Goal: Information Seeking & Learning: Learn about a topic

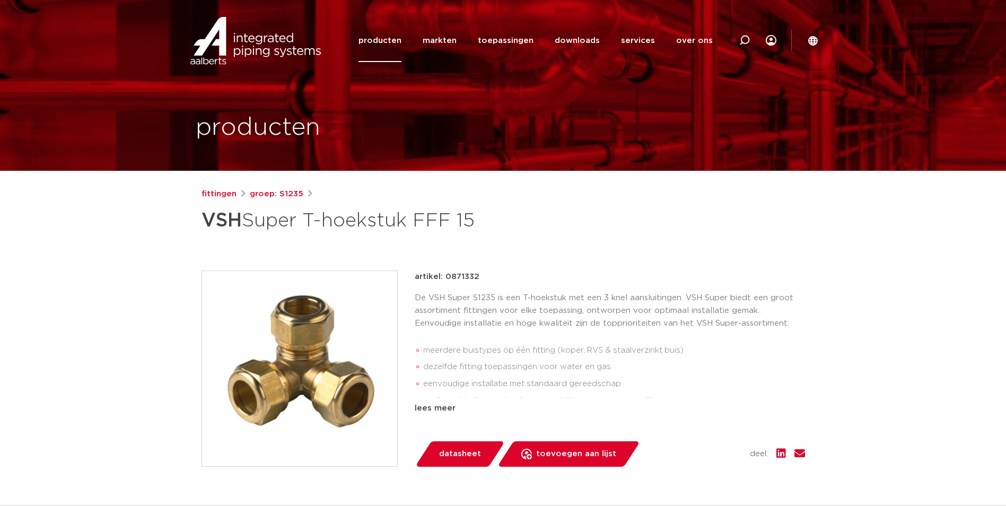
click at [319, 358] on img at bounding box center [299, 368] width 195 height 195
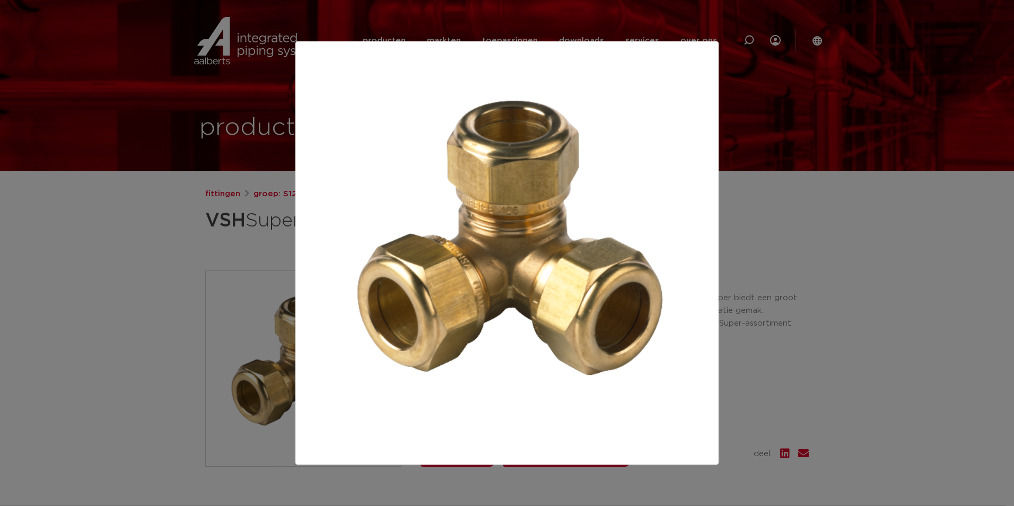
click at [100, 261] on div at bounding box center [507, 253] width 1014 height 506
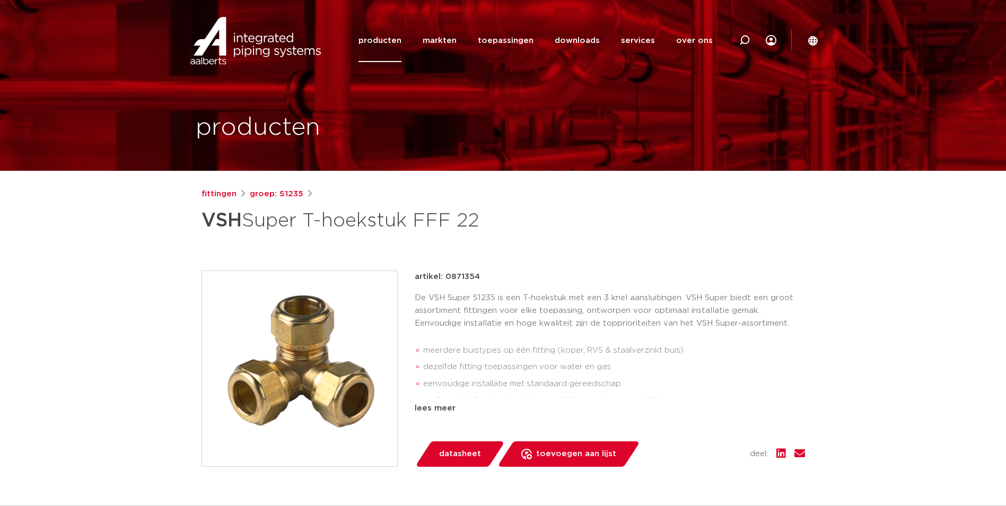
click at [331, 334] on img at bounding box center [299, 368] width 195 height 195
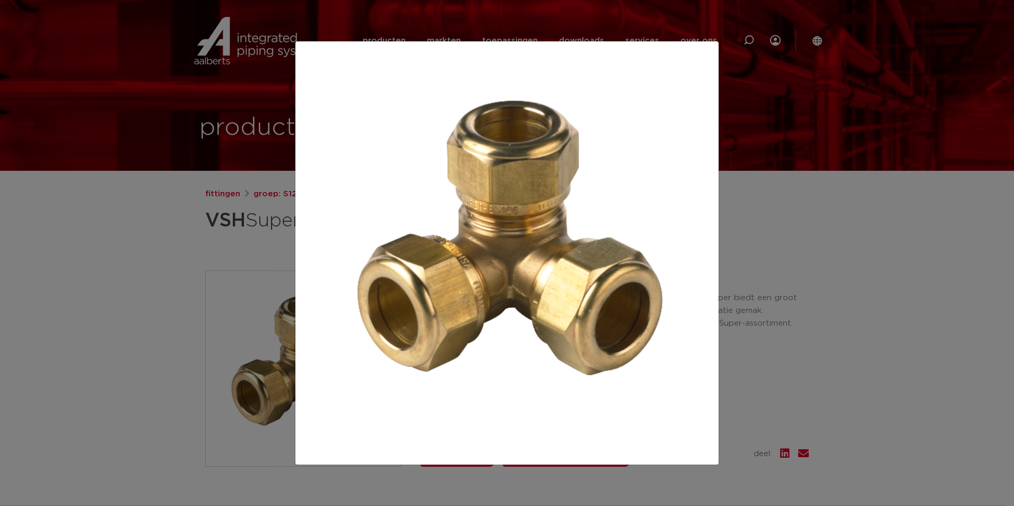
click at [117, 289] on div at bounding box center [507, 253] width 1014 height 506
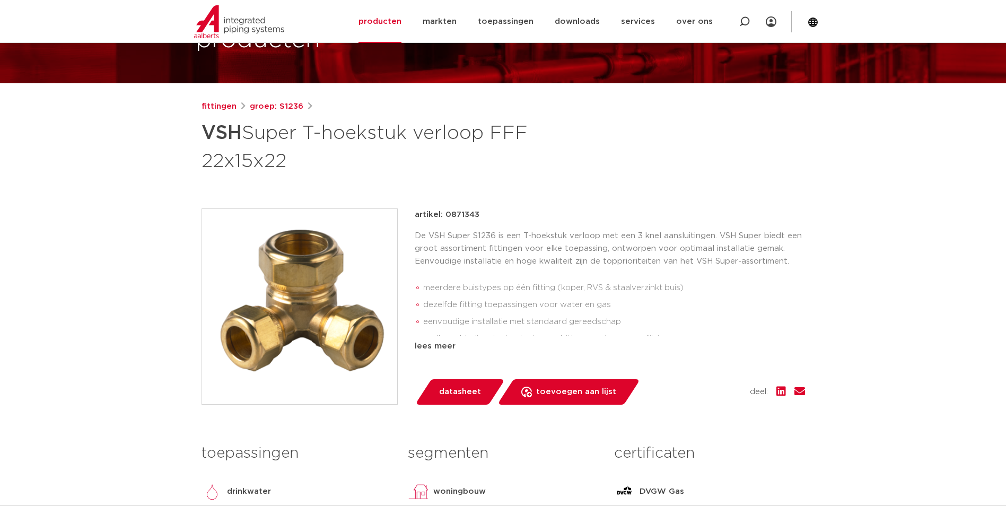
scroll to position [106, 0]
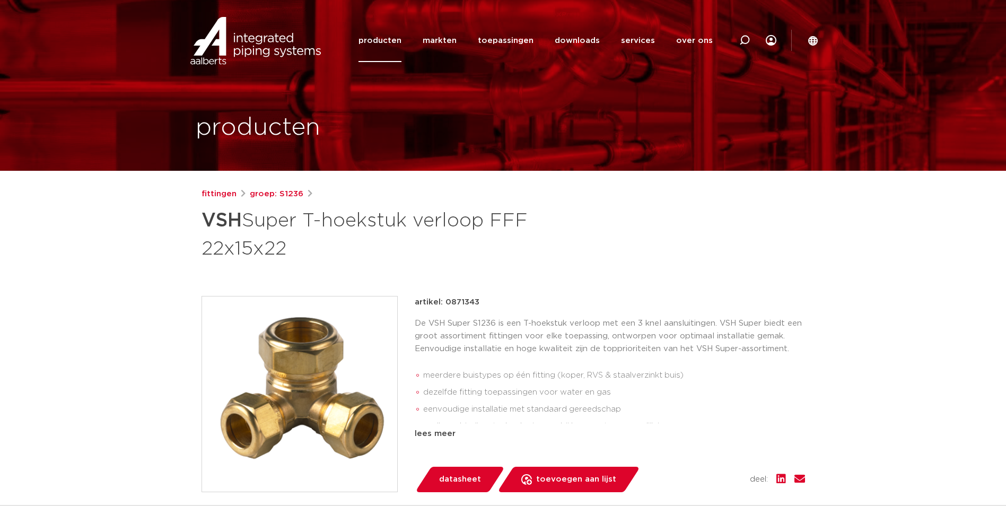
click at [272, 381] on img at bounding box center [299, 393] width 195 height 195
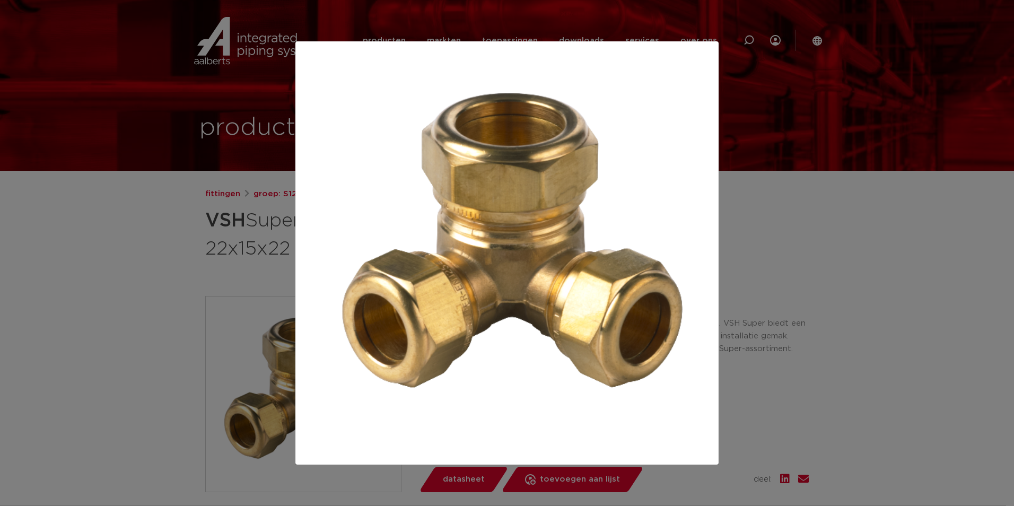
click at [229, 227] on div at bounding box center [507, 253] width 1014 height 506
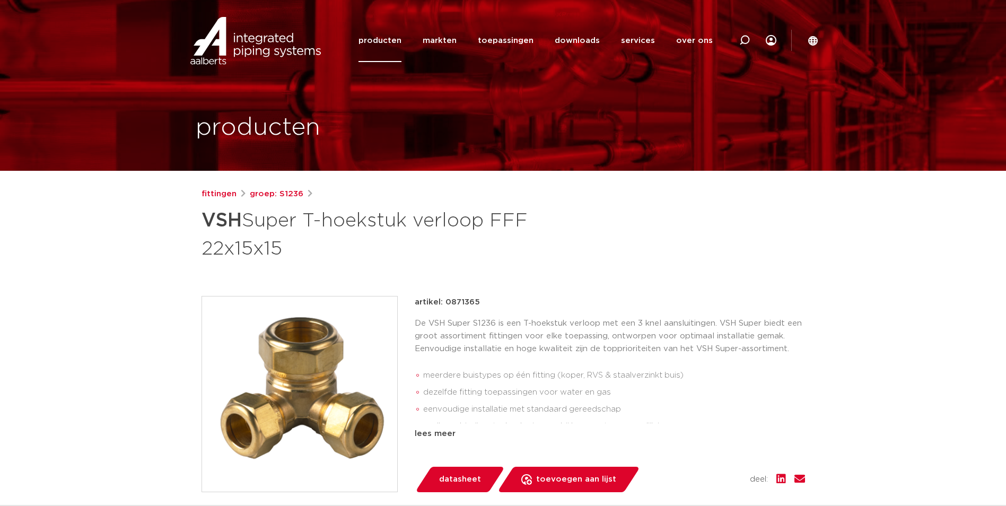
click at [272, 322] on img at bounding box center [299, 393] width 195 height 195
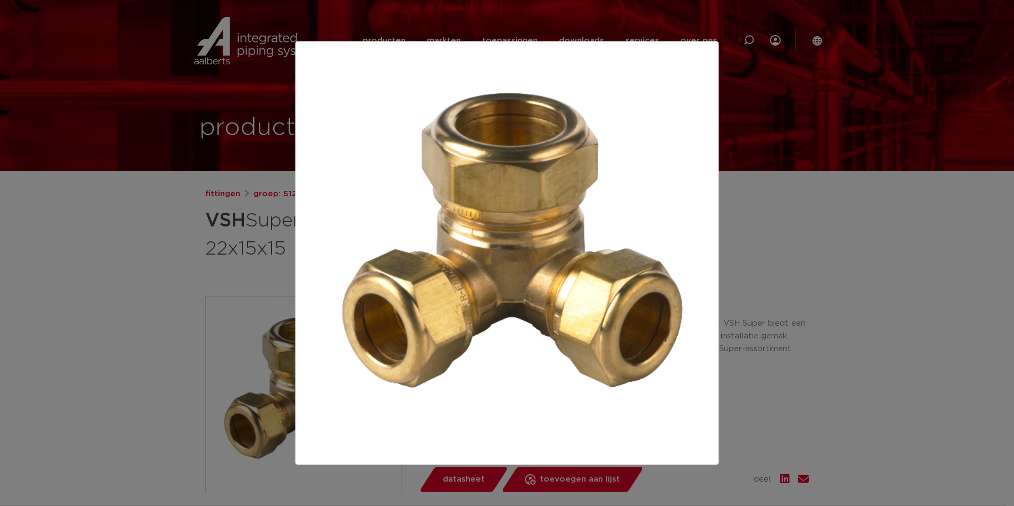
click at [193, 264] on div at bounding box center [507, 253] width 1014 height 506
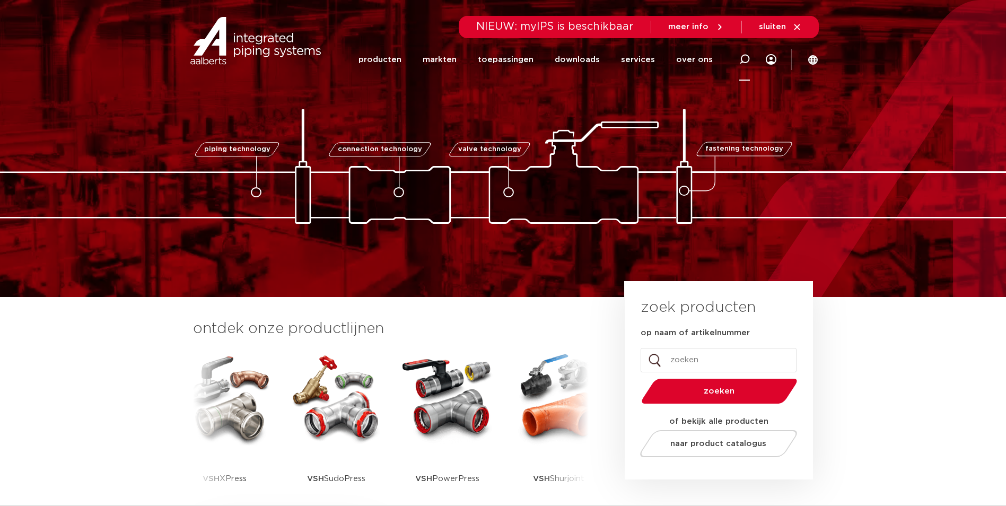
click at [744, 60] on icon at bounding box center [744, 59] width 11 height 11
paste input "0866021"
type input "0866021"
click button "Zoeken" at bounding box center [0, 0] width 0 height 0
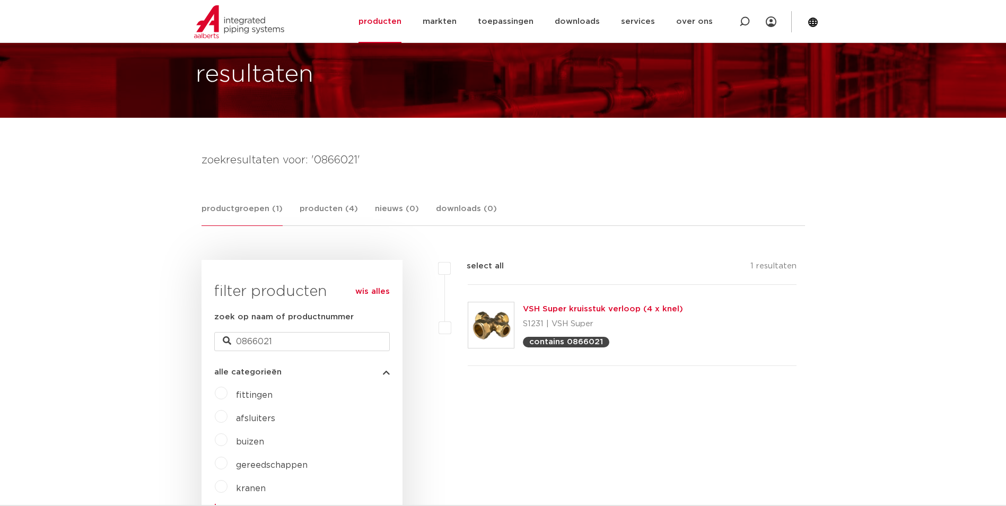
click at [556, 313] on link "VSH Super kruisstuk verloop (4 x knel)" at bounding box center [603, 309] width 160 height 8
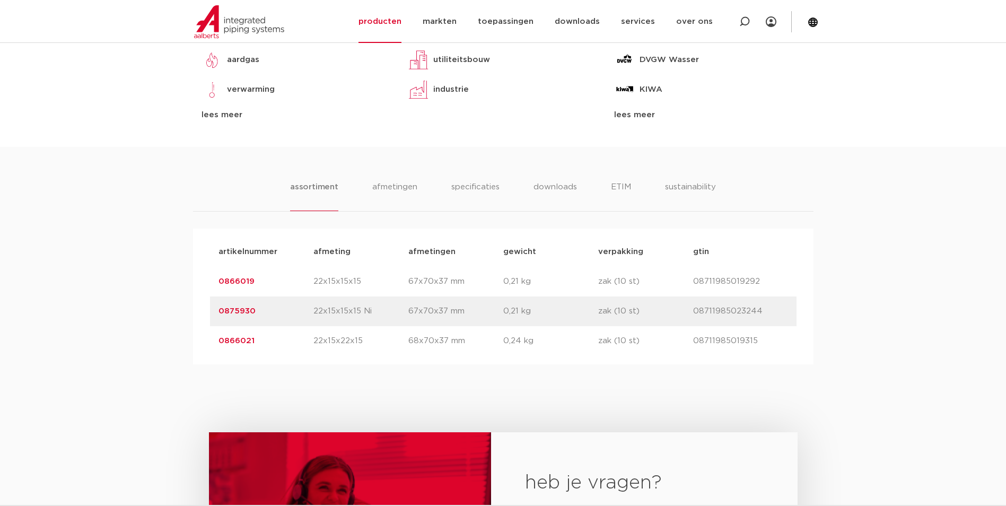
scroll to position [636, 0]
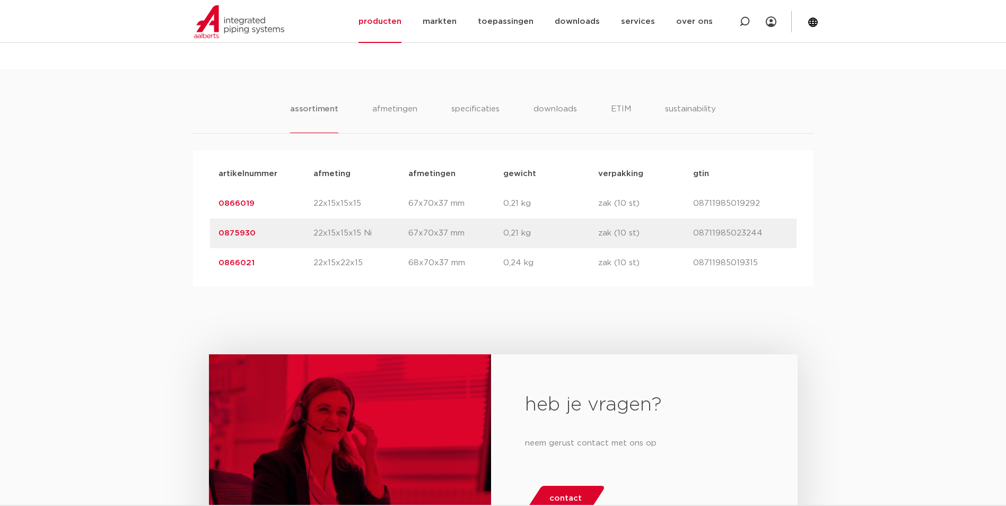
click at [236, 260] on link "0866021" at bounding box center [236, 263] width 36 height 8
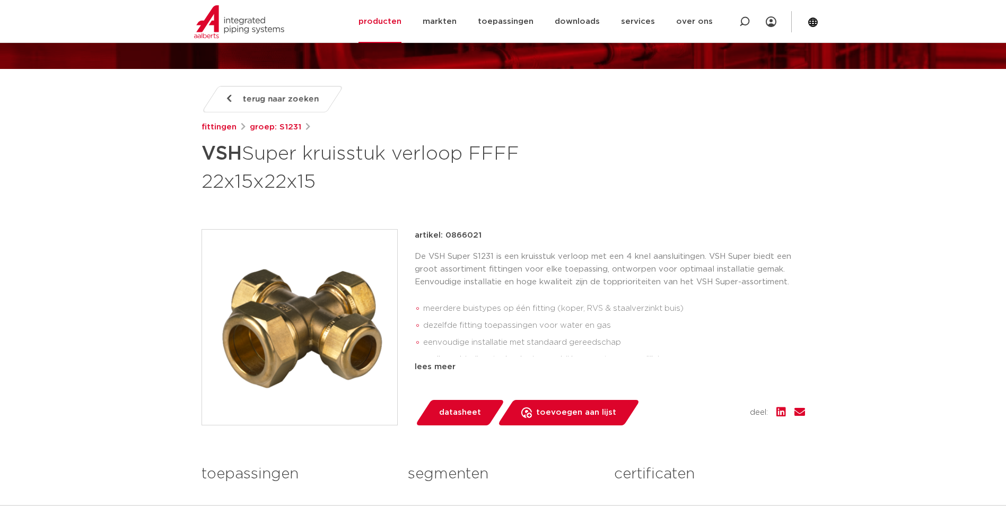
scroll to position [106, 0]
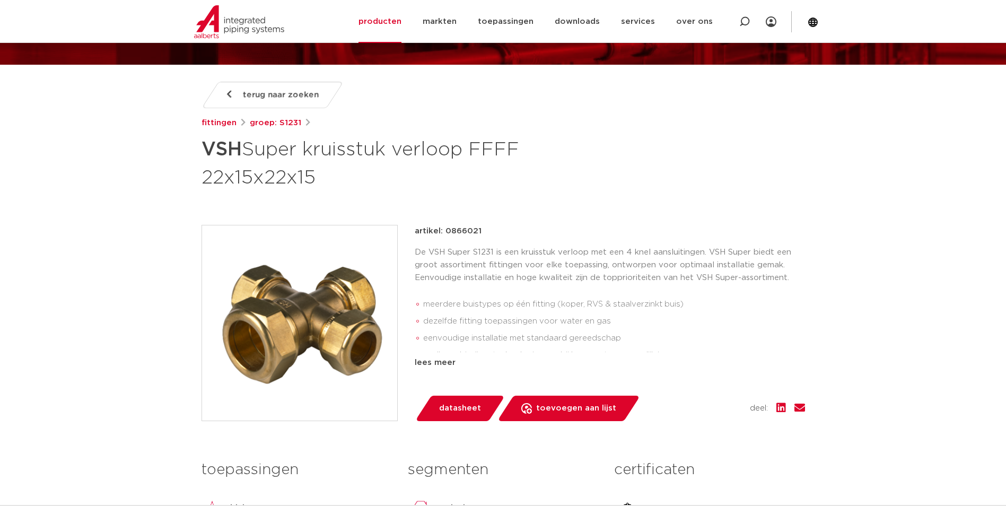
click at [321, 317] on img at bounding box center [299, 322] width 195 height 195
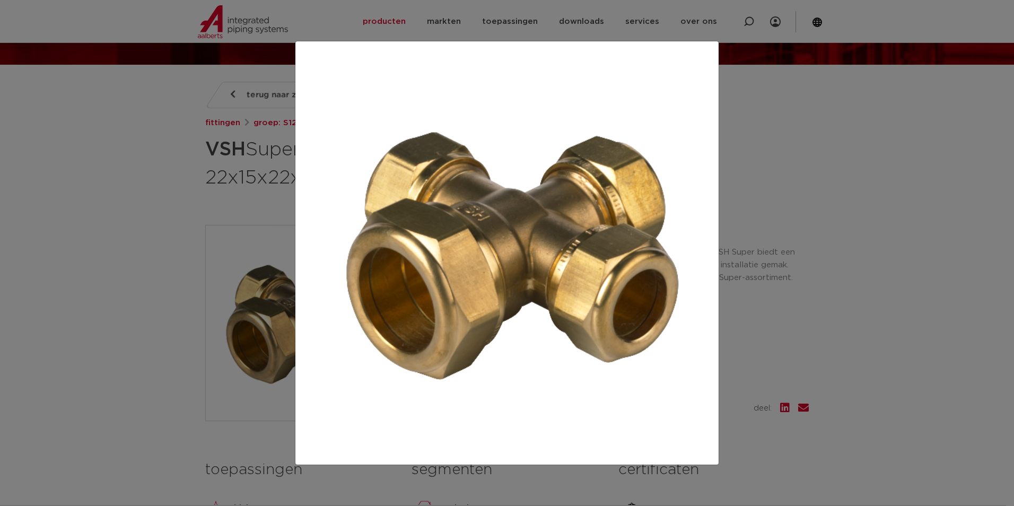
click at [71, 240] on div at bounding box center [507, 253] width 1014 height 506
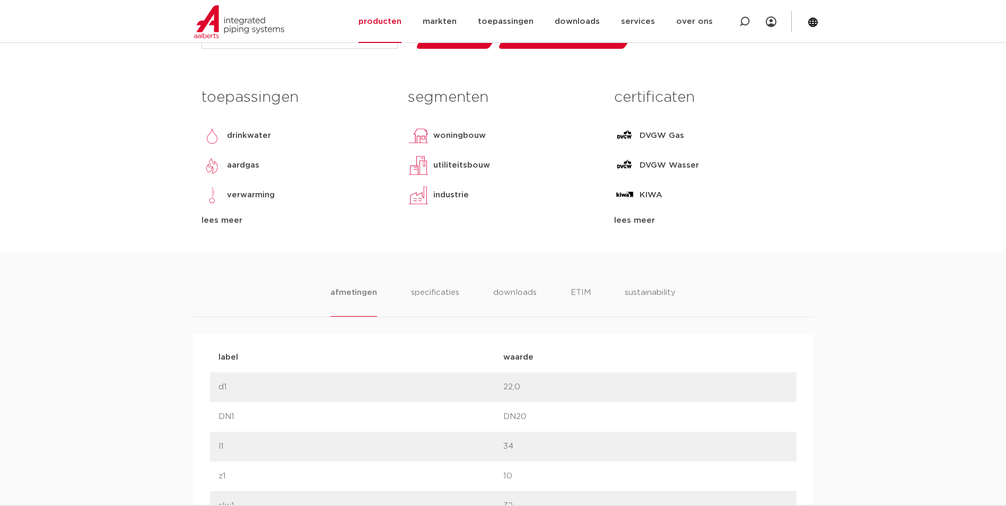
scroll to position [530, 0]
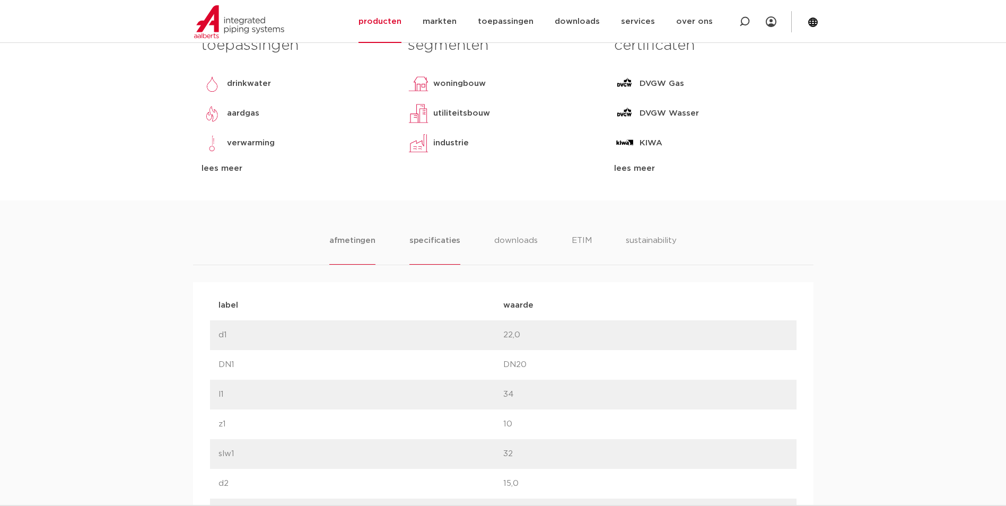
click at [444, 236] on li "specificaties" at bounding box center [434, 249] width 51 height 30
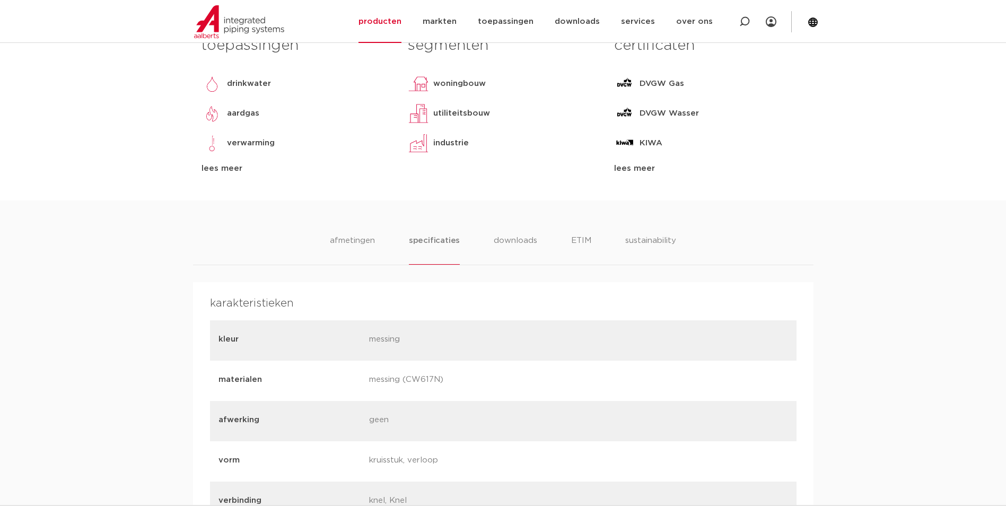
click at [336, 237] on li "afmetingen" at bounding box center [352, 249] width 46 height 30
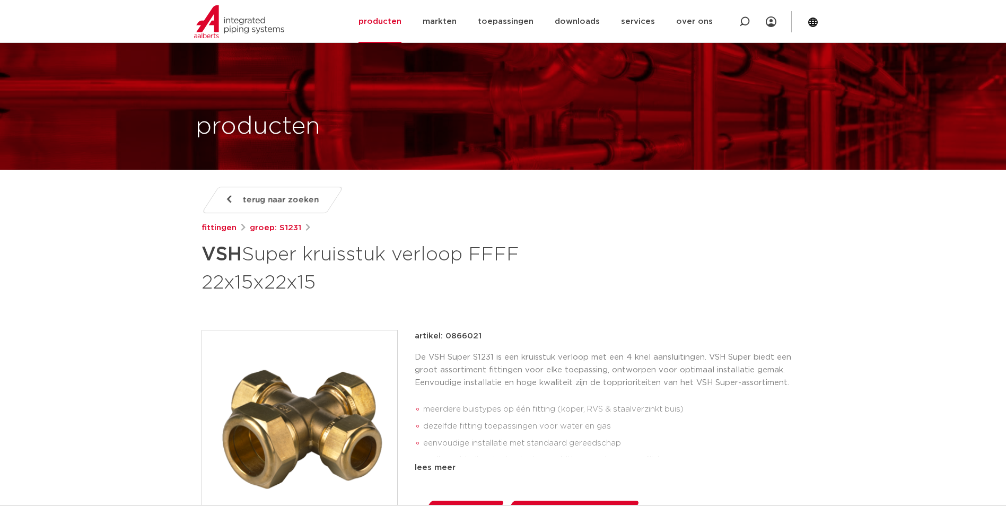
scroll to position [0, 0]
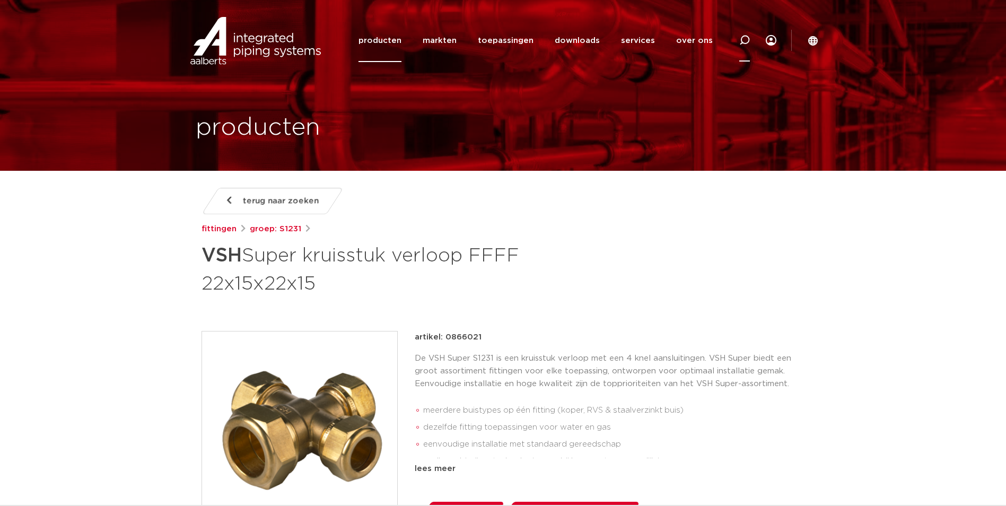
click at [739, 49] on div at bounding box center [744, 40] width 42 height 43
paste input "0866008"
type input "0866008"
click button "Zoeken" at bounding box center [0, 0] width 0 height 0
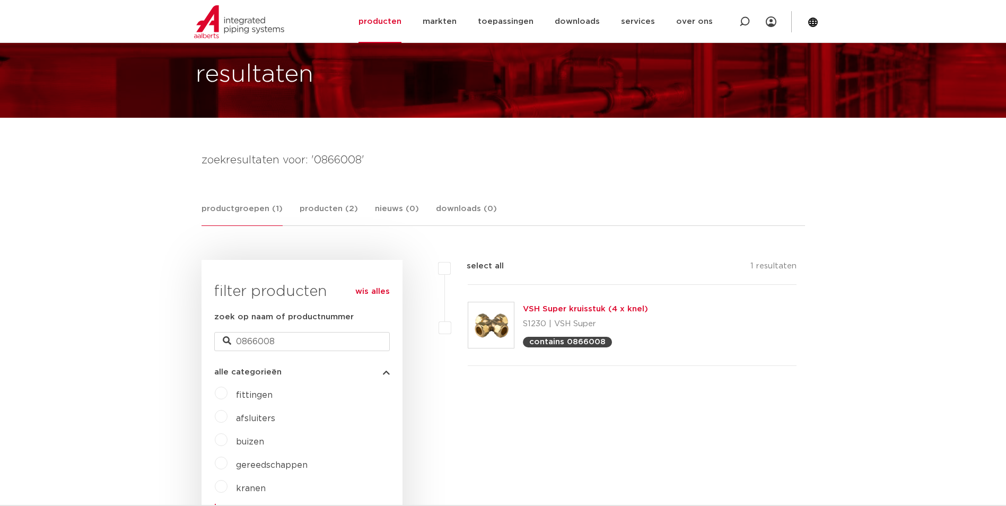
scroll to position [106, 0]
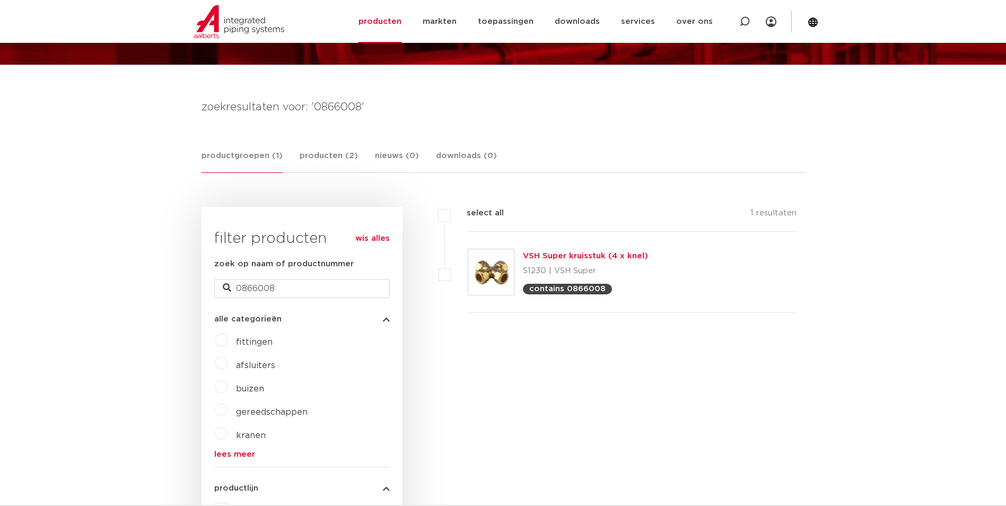
click at [574, 263] on p "S1230 | VSH Super" at bounding box center [585, 270] width 125 height 17
click at [553, 260] on link "VSH Super kruisstuk (4 x knel)" at bounding box center [585, 256] width 125 height 8
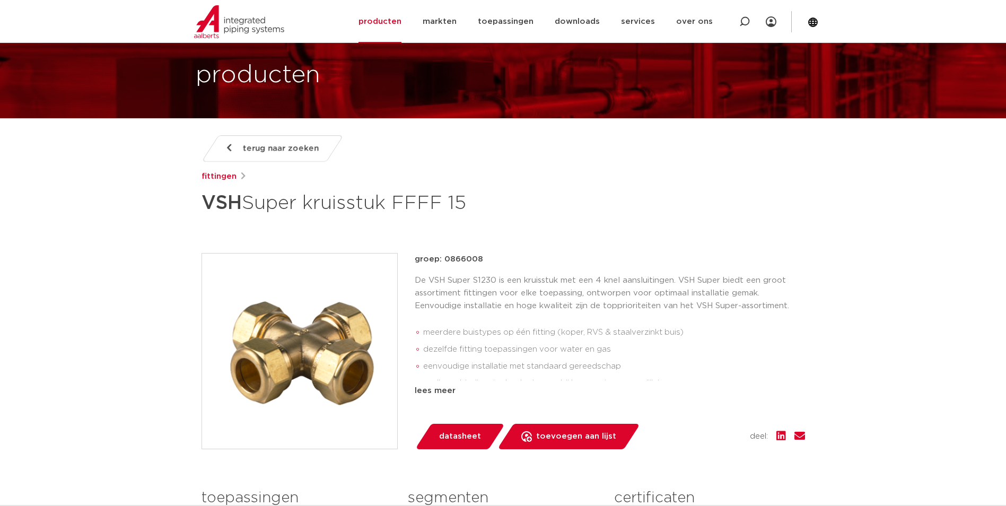
scroll to position [53, 0]
click at [259, 348] on img at bounding box center [299, 350] width 195 height 195
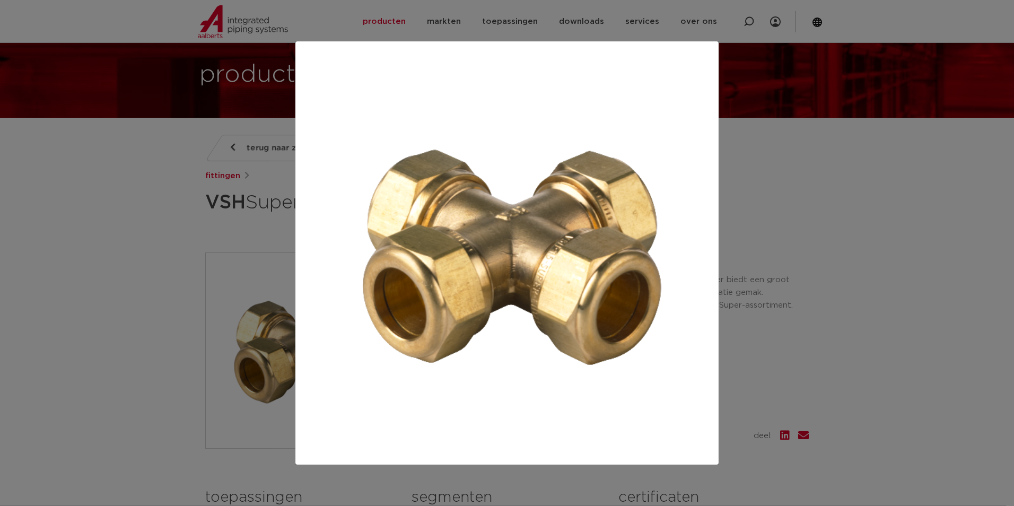
click at [166, 225] on div at bounding box center [507, 253] width 1014 height 506
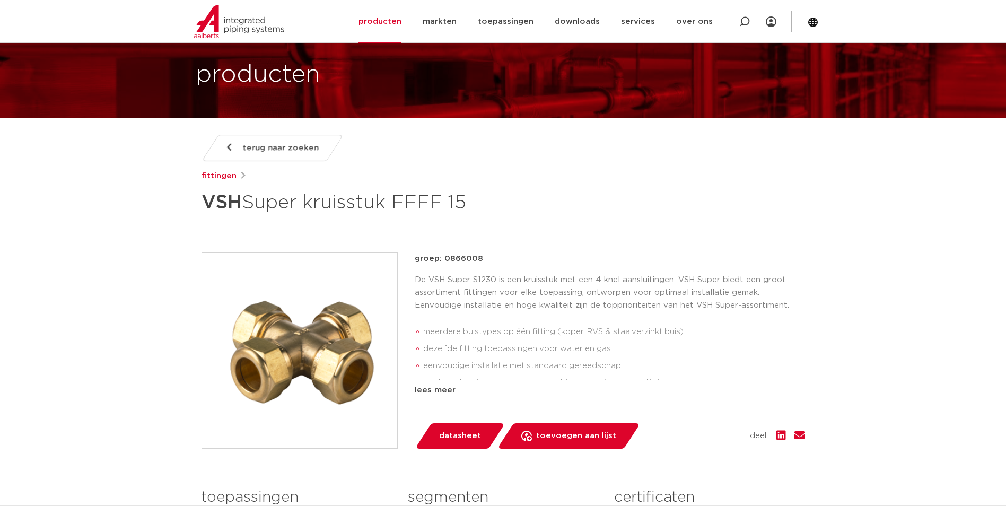
scroll to position [106, 0]
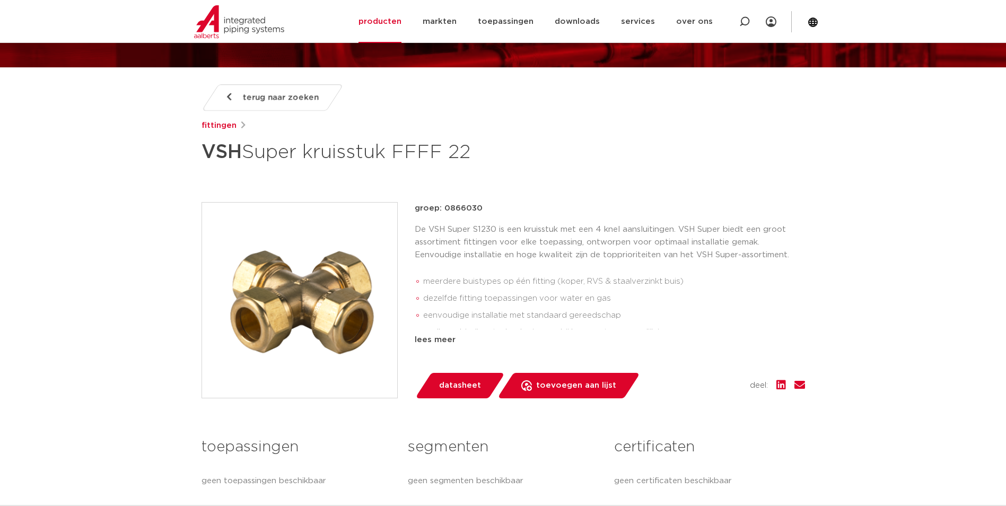
scroll to position [106, 0]
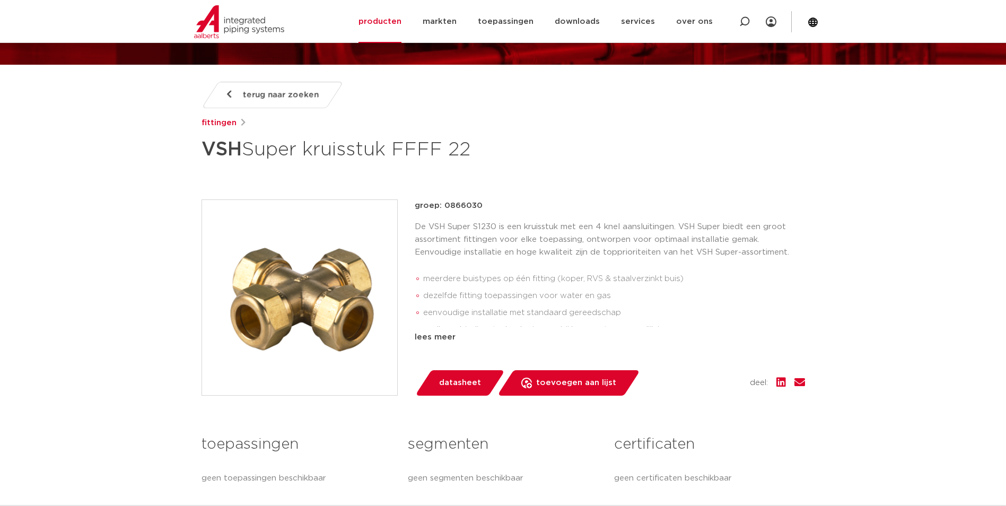
click at [351, 312] on img at bounding box center [299, 297] width 195 height 195
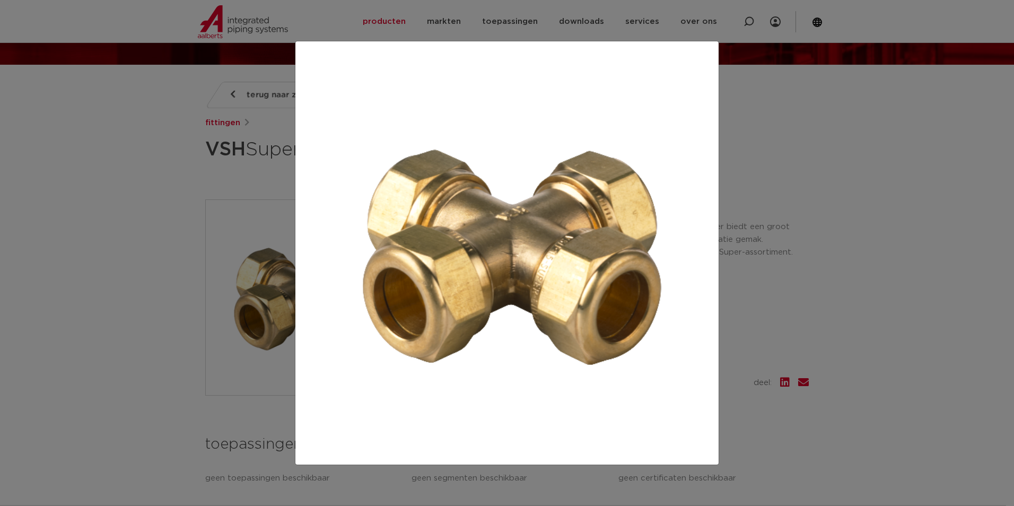
click at [152, 194] on div at bounding box center [507, 253] width 1014 height 506
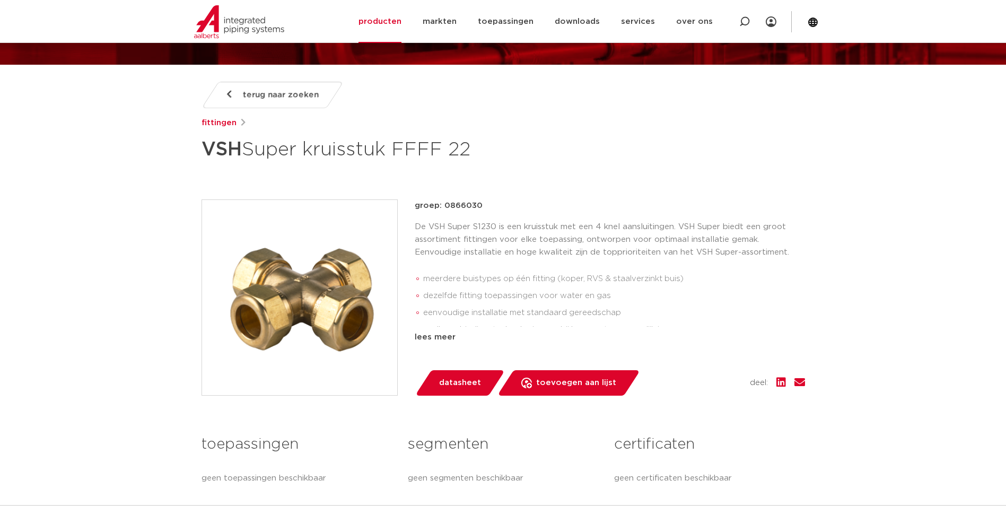
click at [471, 248] on p "De VSH Super S1230 is een kruisstuk met een 4 knel aansluitingen. VSH Super bie…" at bounding box center [610, 240] width 390 height 38
click at [425, 340] on div "lees meer" at bounding box center [610, 337] width 390 height 13
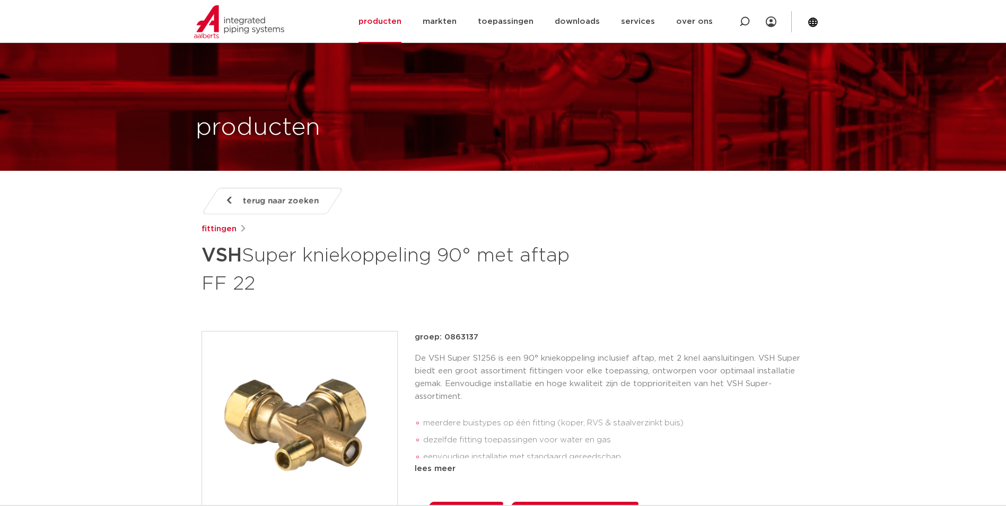
scroll to position [106, 0]
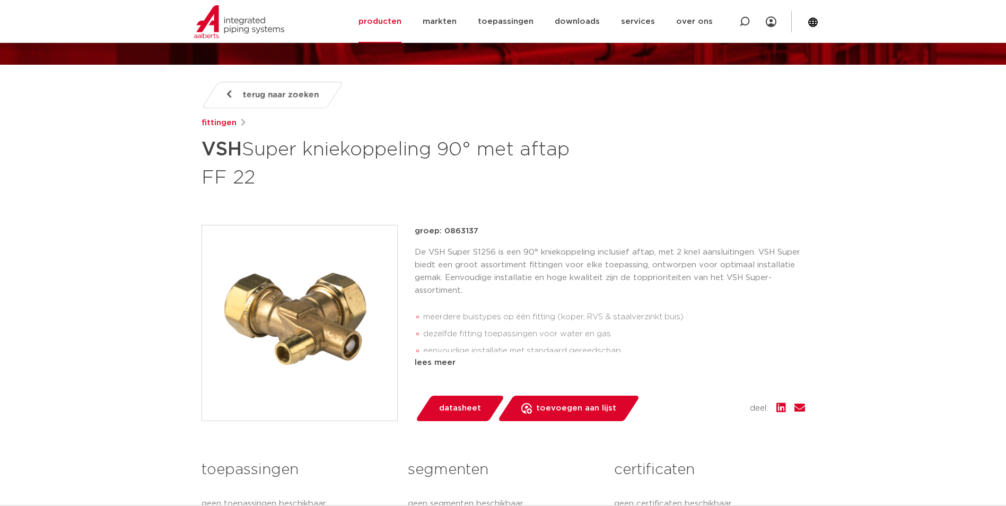
click at [344, 324] on img at bounding box center [299, 322] width 195 height 195
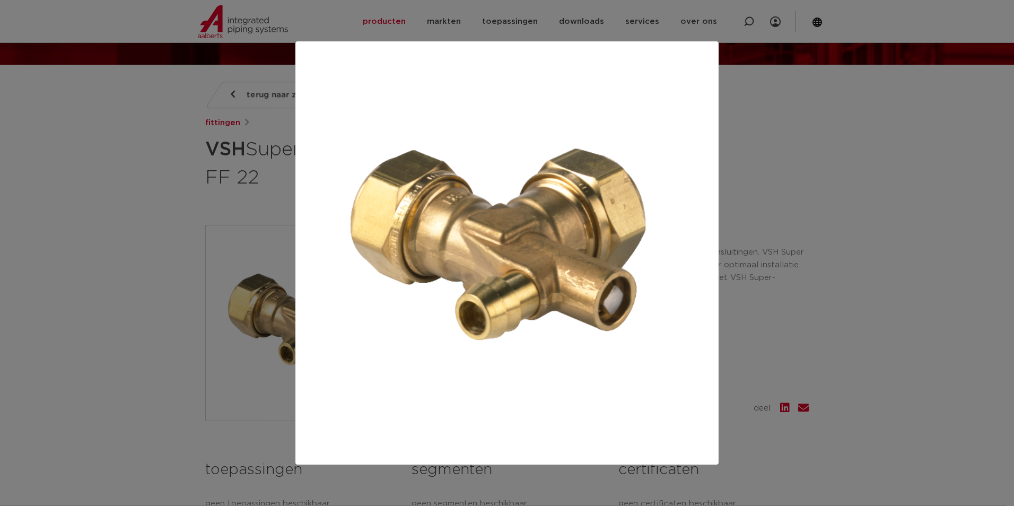
click at [119, 208] on div at bounding box center [507, 253] width 1014 height 506
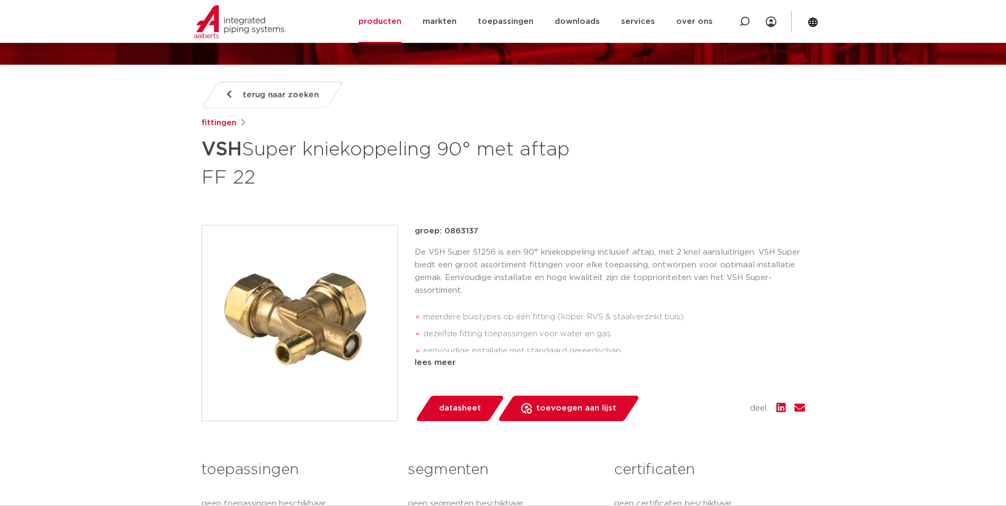
drag, startPoint x: 344, startPoint y: 307, endPoint x: 149, endPoint y: 254, distance: 202.2
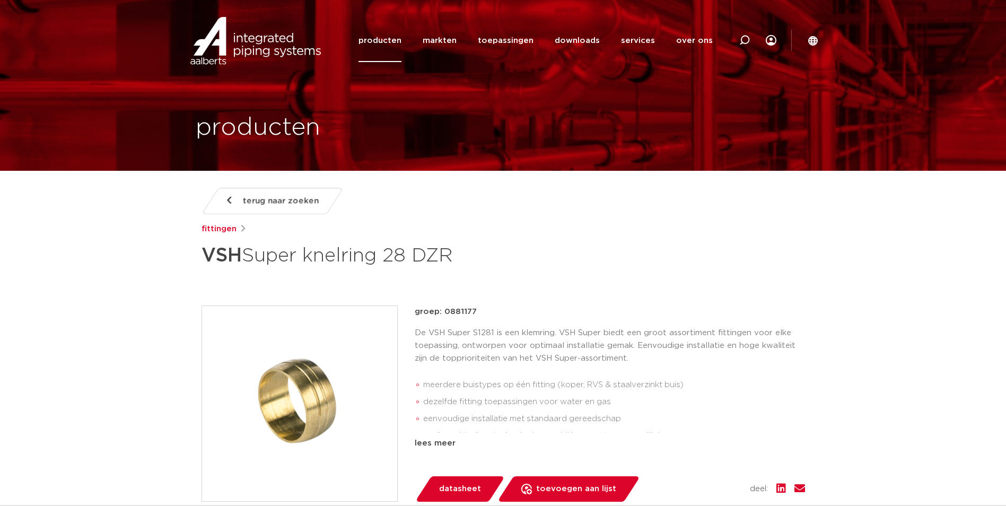
click at [531, 349] on p "De VSH Super S1281 is een klemring. VSH Super biedt een groot assortiment fitti…" at bounding box center [610, 346] width 390 height 38
click at [326, 383] on img at bounding box center [299, 403] width 195 height 195
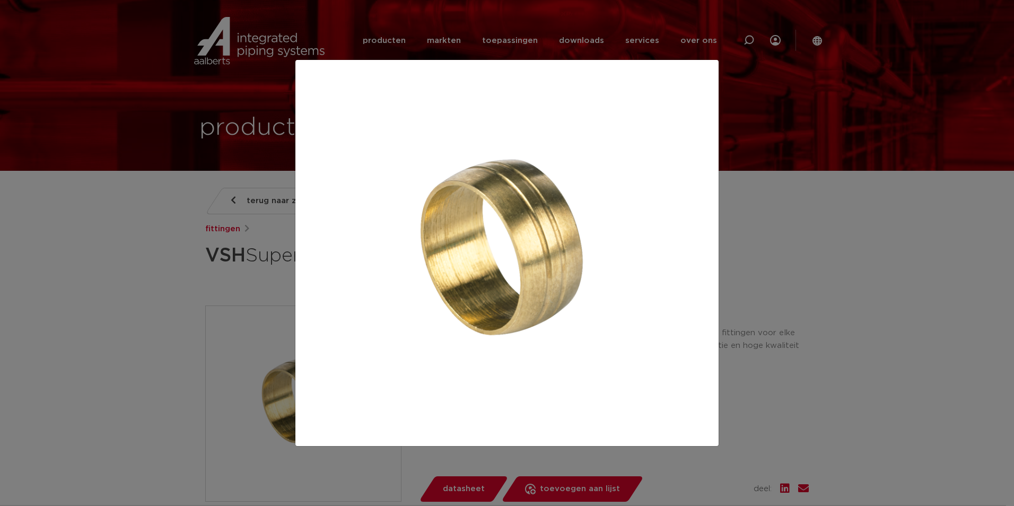
click at [194, 297] on div at bounding box center [507, 253] width 1014 height 506
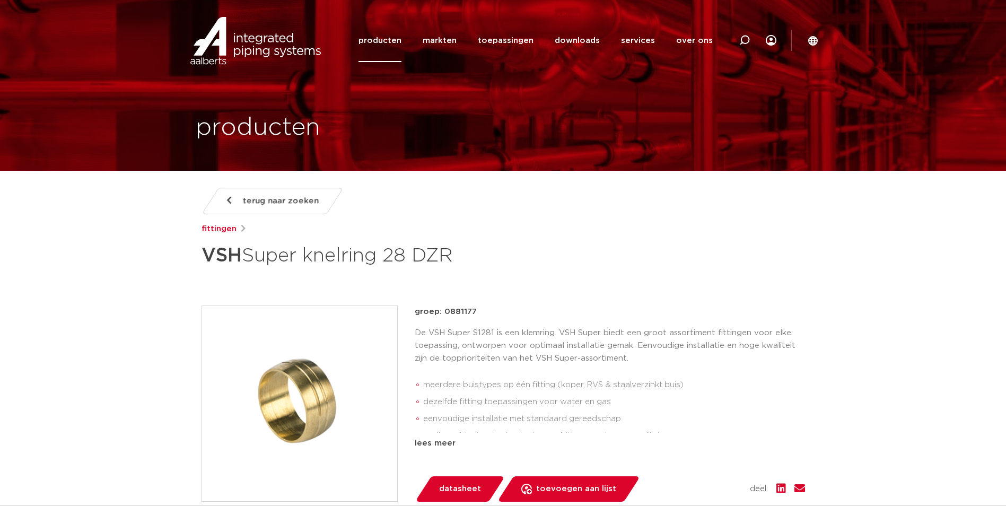
scroll to position [53, 0]
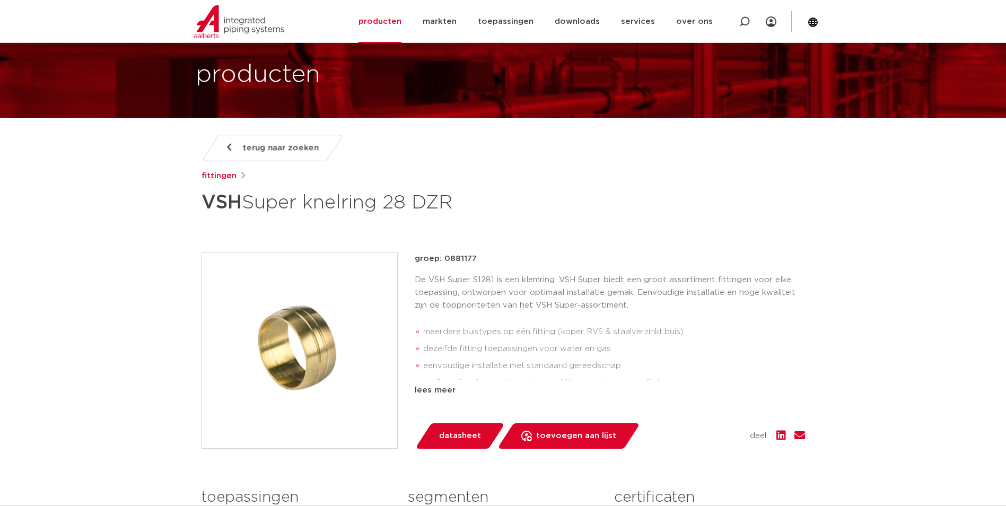
click at [474, 305] on p "De VSH Super S1281 is een klemring. VSH Super biedt een groot assortiment fitti…" at bounding box center [610, 293] width 390 height 38
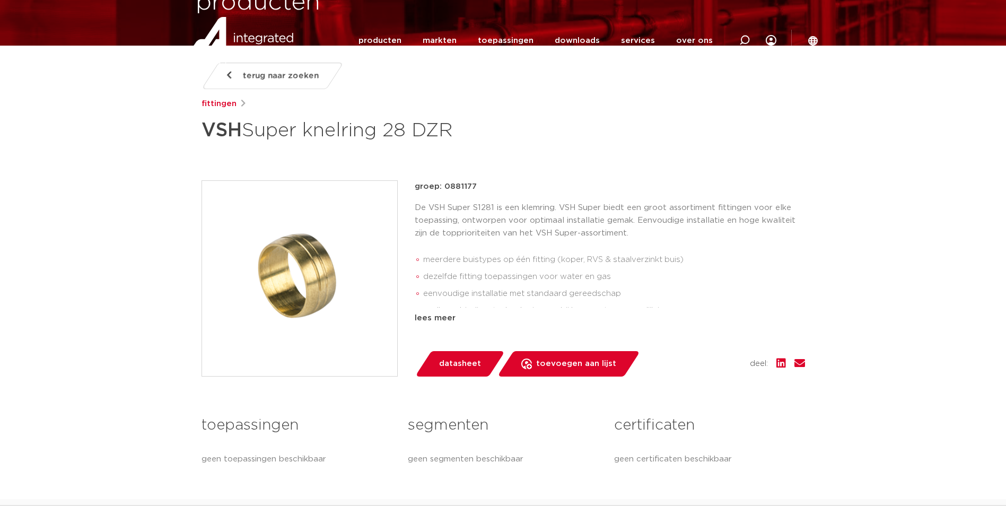
scroll to position [0, 0]
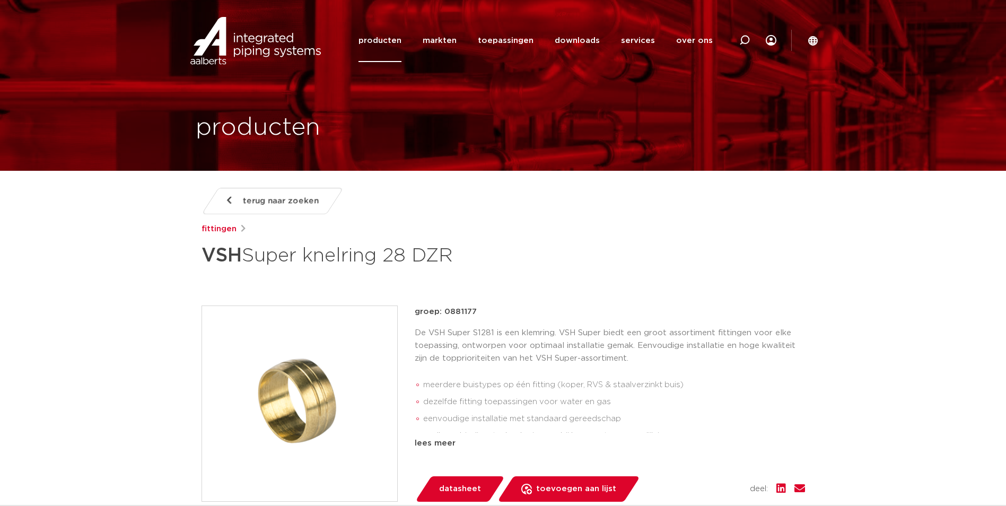
click at [363, 262] on h1 "VSH Super knelring 28 DZR" at bounding box center [400, 256] width 398 height 32
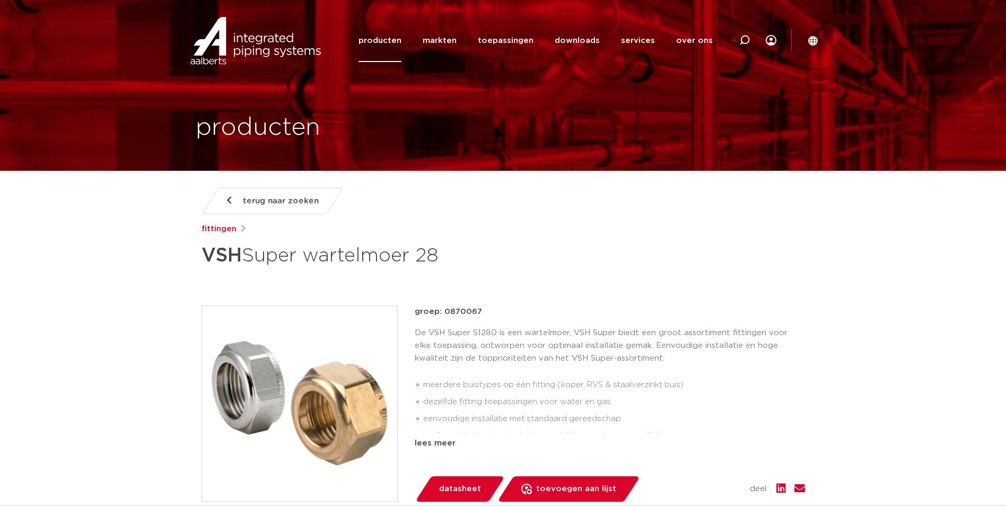
click at [455, 336] on p "De VSH Super S1280 is een wartelmoer. VSH Super biedt een groot assortiment fit…" at bounding box center [610, 346] width 390 height 38
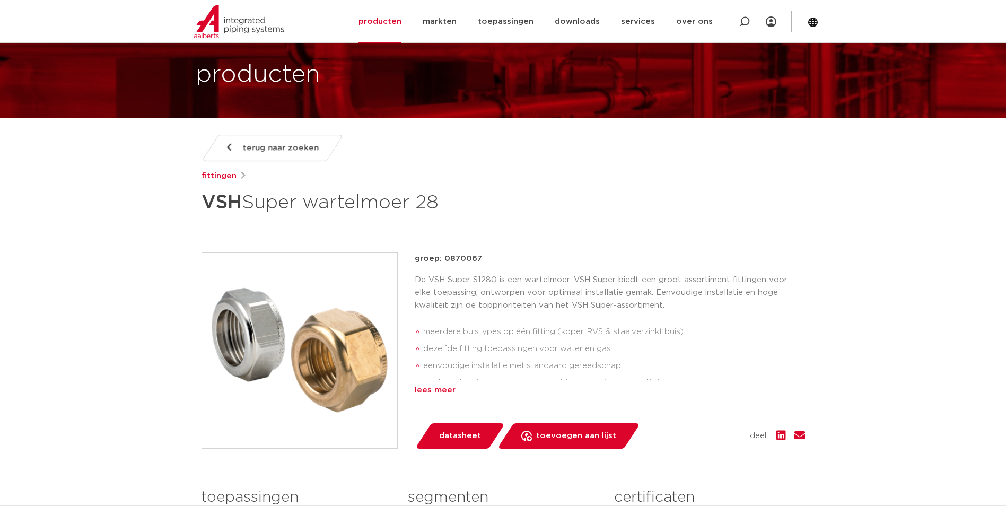
click at [436, 391] on div "lees meer" at bounding box center [610, 390] width 390 height 13
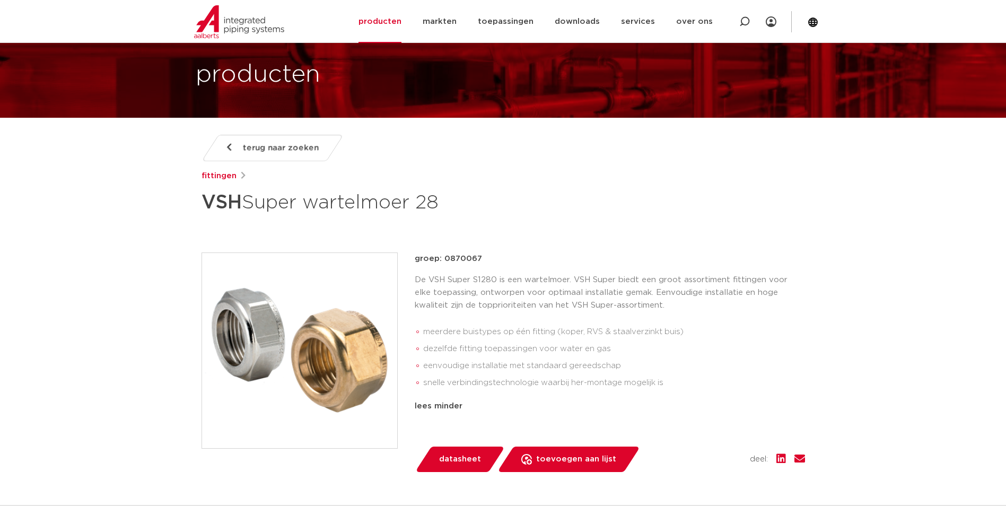
click at [331, 345] on img at bounding box center [299, 350] width 195 height 195
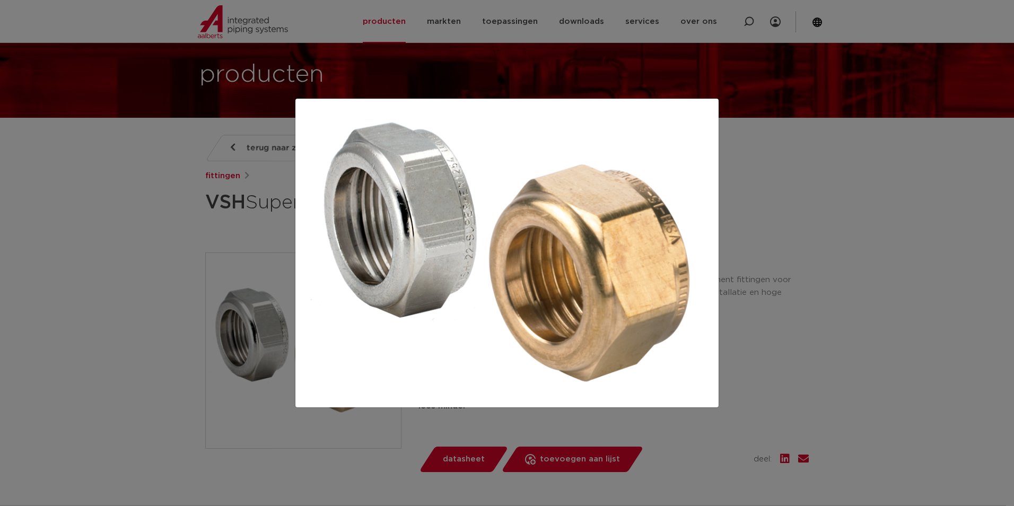
click at [159, 255] on div at bounding box center [507, 253] width 1014 height 506
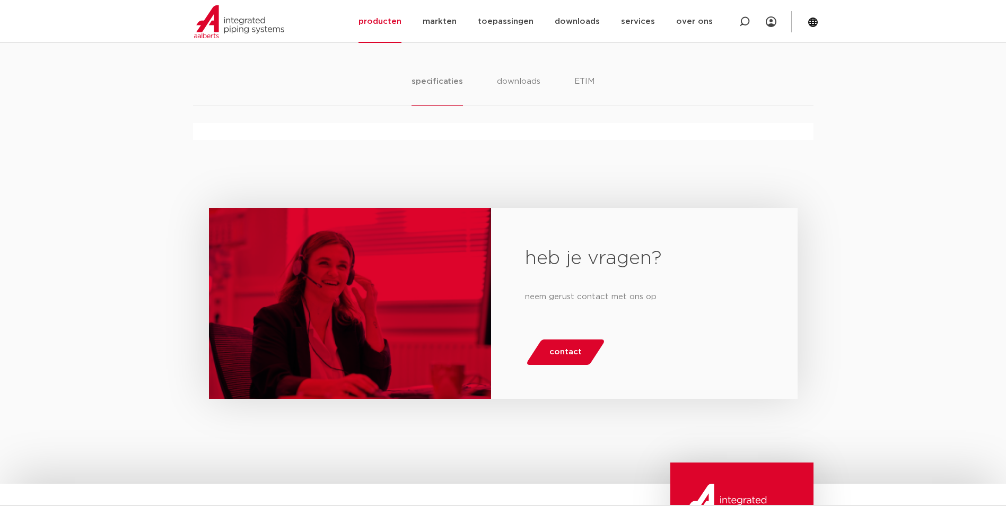
scroll to position [477, 0]
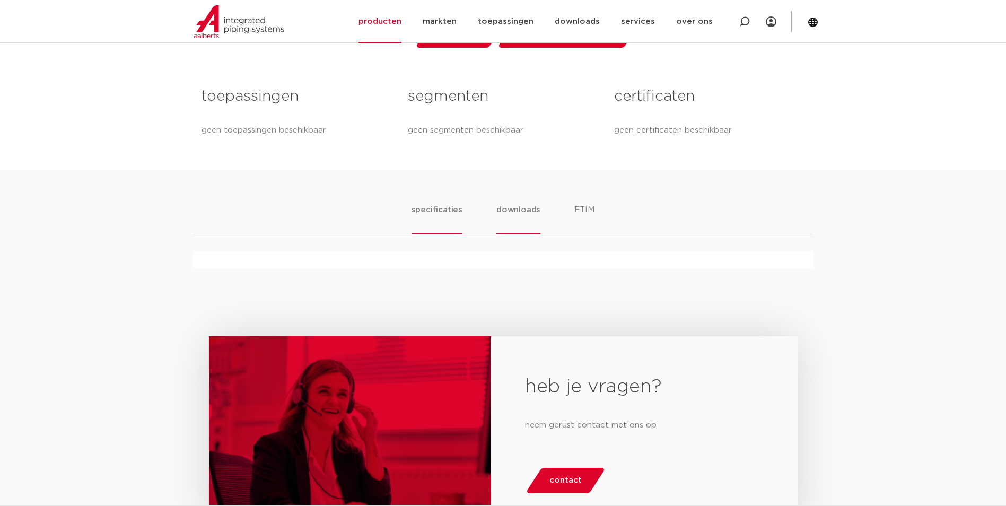
click at [512, 210] on li "downloads" at bounding box center [518, 219] width 44 height 30
click at [444, 211] on li "specificaties" at bounding box center [436, 219] width 51 height 30
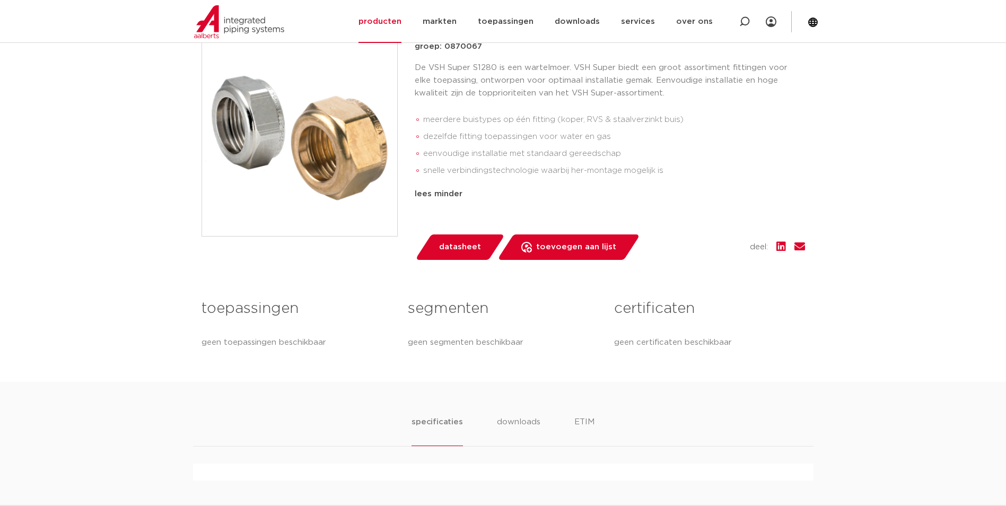
scroll to position [159, 0]
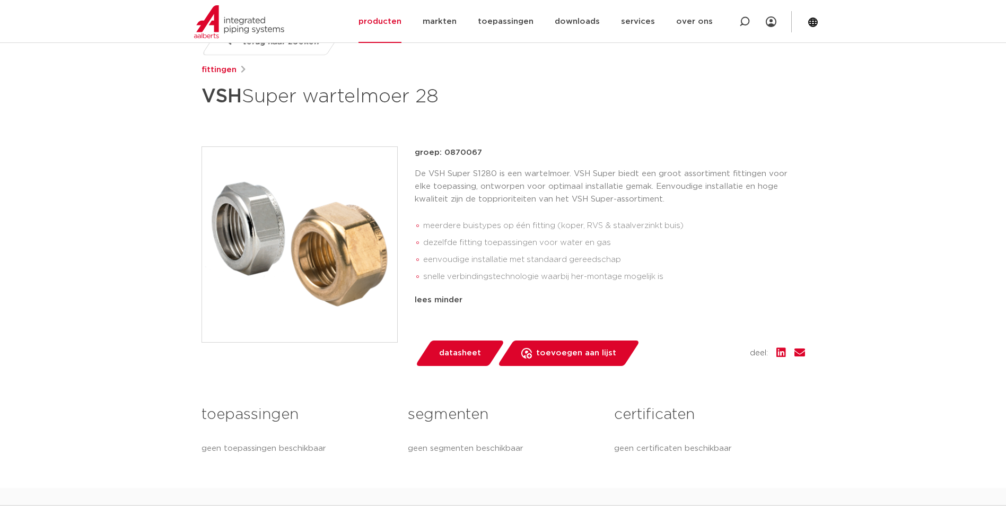
drag, startPoint x: 442, startPoint y: 302, endPoint x: 442, endPoint y: 307, distance: 5.8
click at [442, 302] on div "lees minder" at bounding box center [610, 300] width 390 height 13
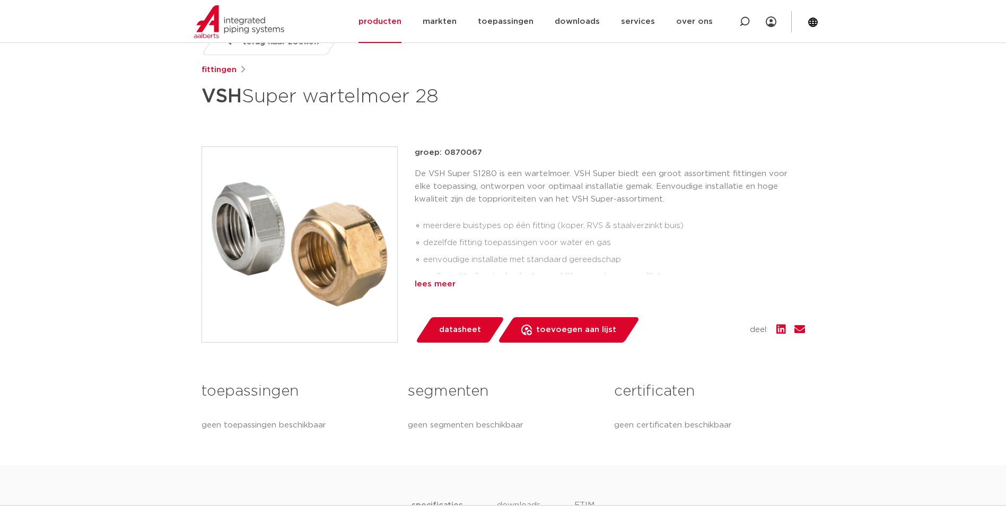
click at [443, 280] on div "lees meer" at bounding box center [610, 284] width 390 height 13
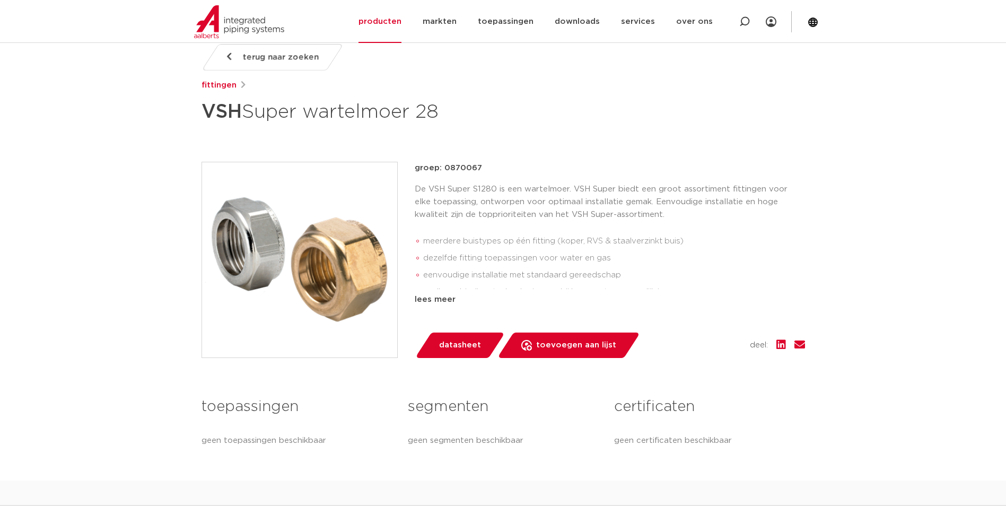
scroll to position [159, 0]
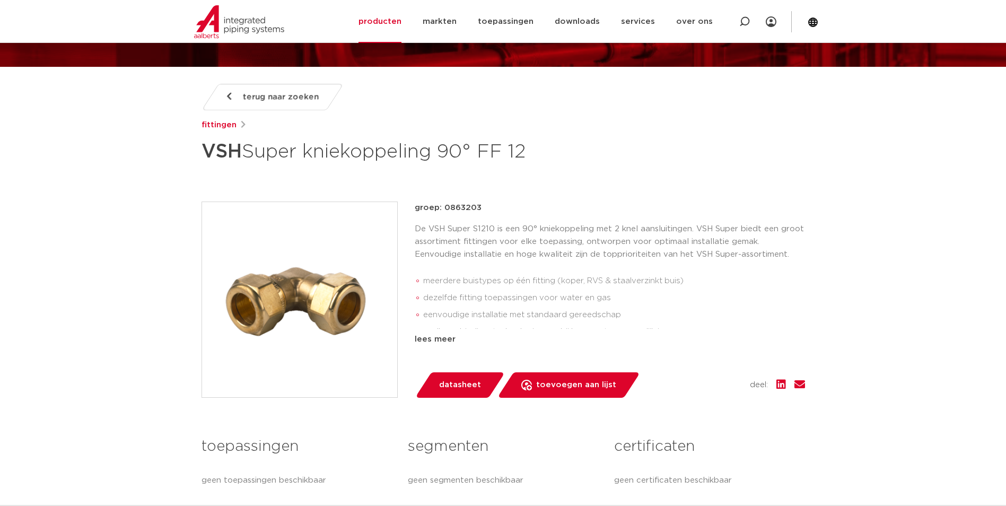
scroll to position [106, 0]
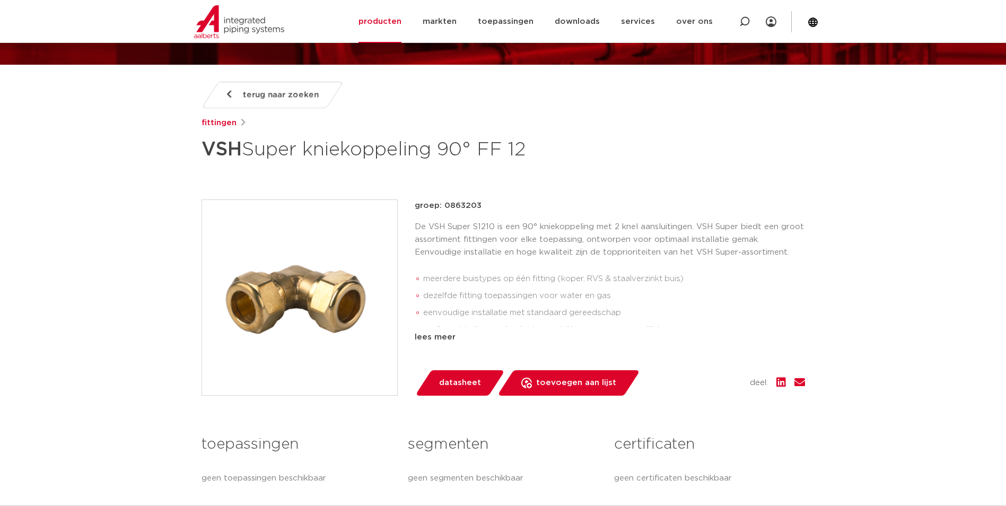
click at [323, 260] on img at bounding box center [299, 297] width 195 height 195
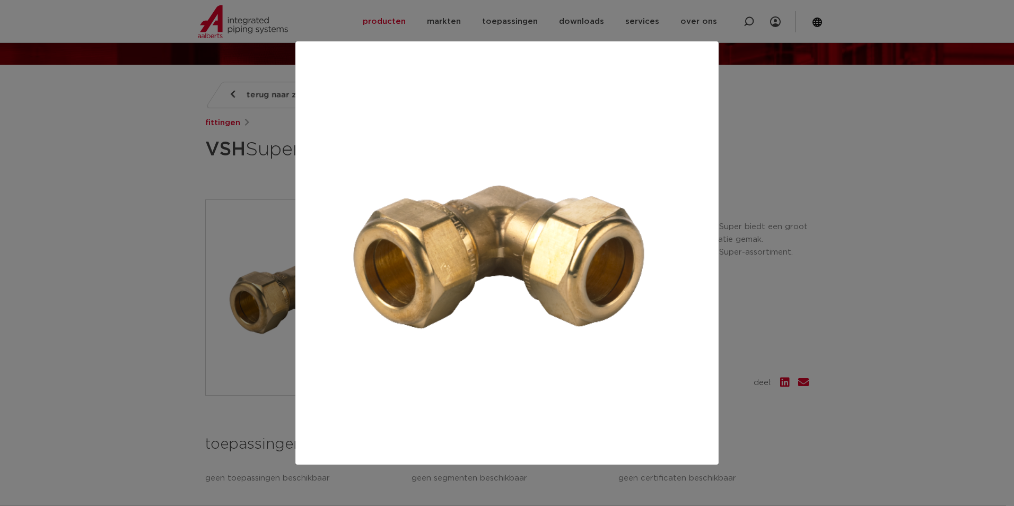
click at [740, 242] on div at bounding box center [507, 253] width 1014 height 506
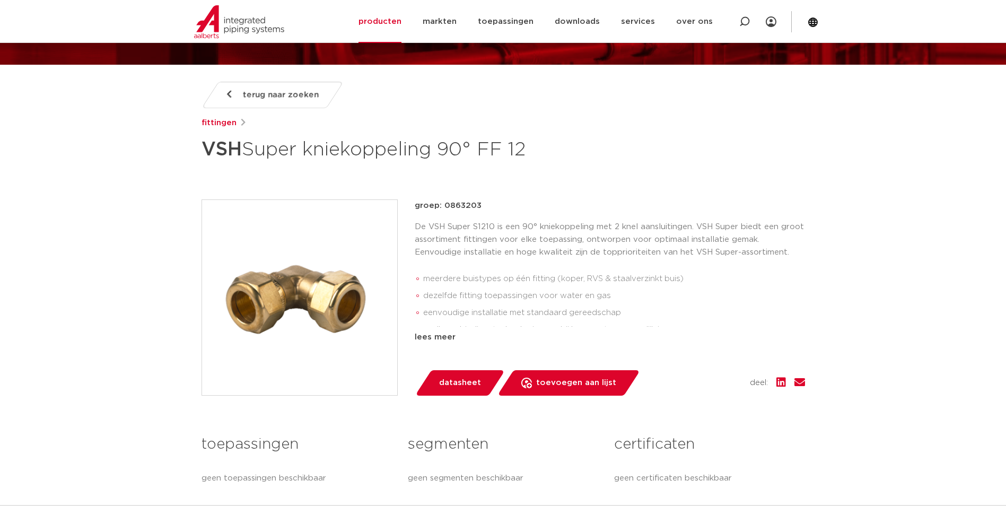
click at [365, 287] on img at bounding box center [299, 297] width 195 height 195
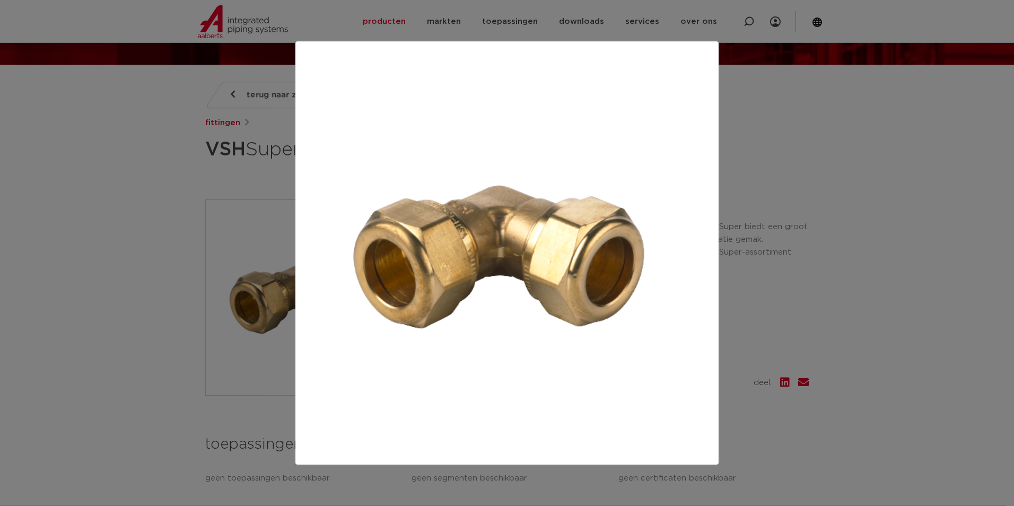
click at [171, 217] on div at bounding box center [507, 253] width 1014 height 506
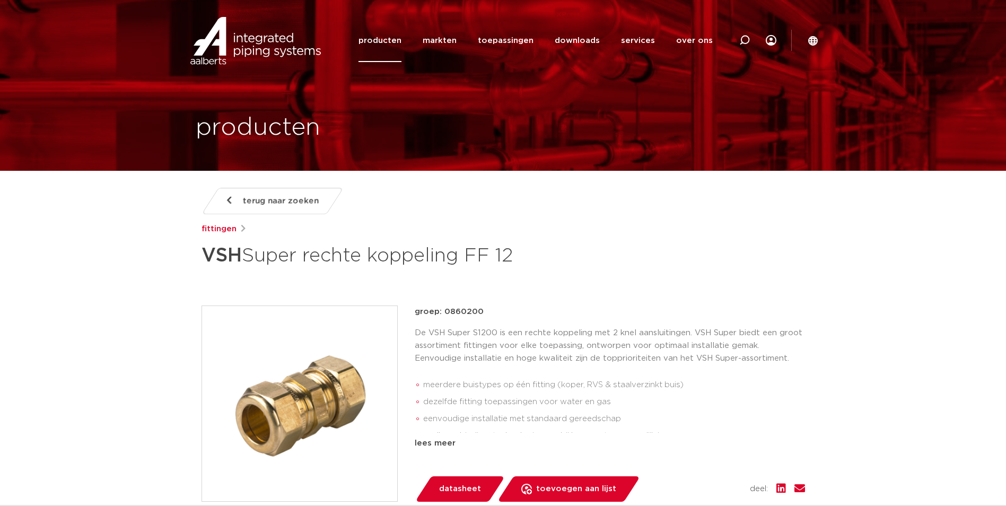
click at [311, 383] on img at bounding box center [299, 403] width 195 height 195
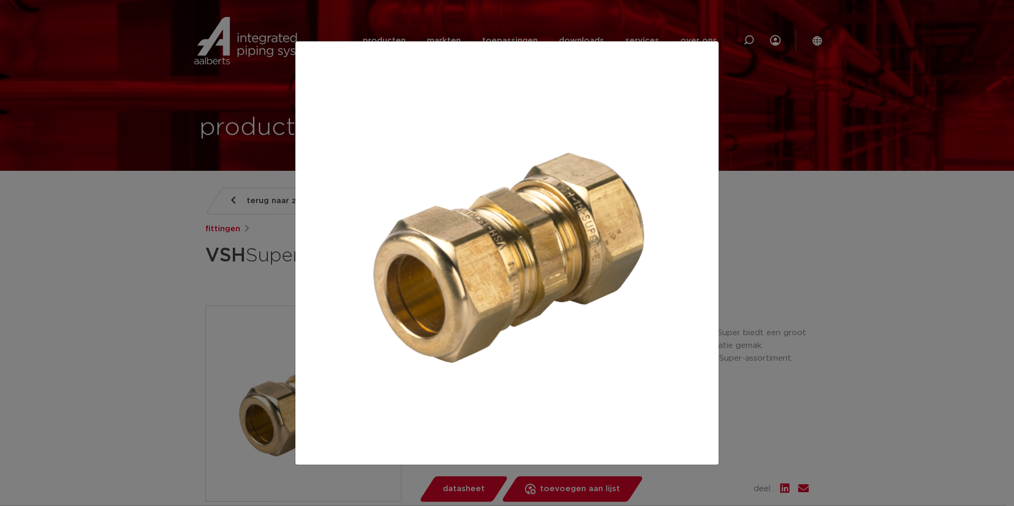
click at [169, 277] on div at bounding box center [507, 253] width 1014 height 506
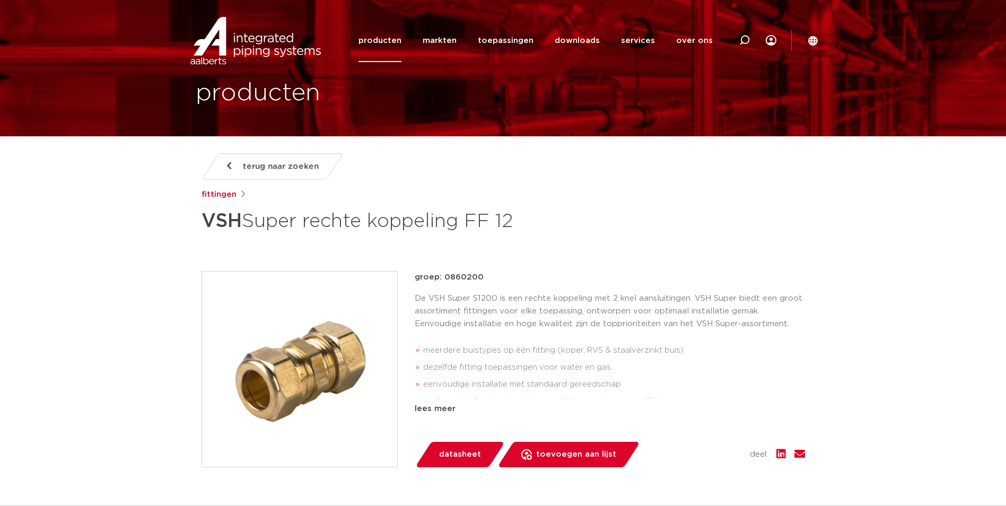
scroll to position [53, 0]
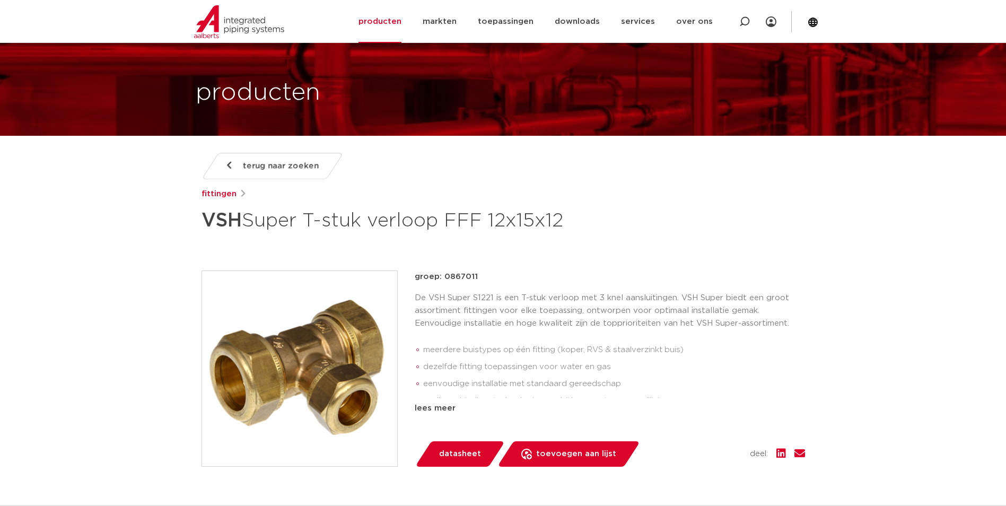
scroll to position [53, 0]
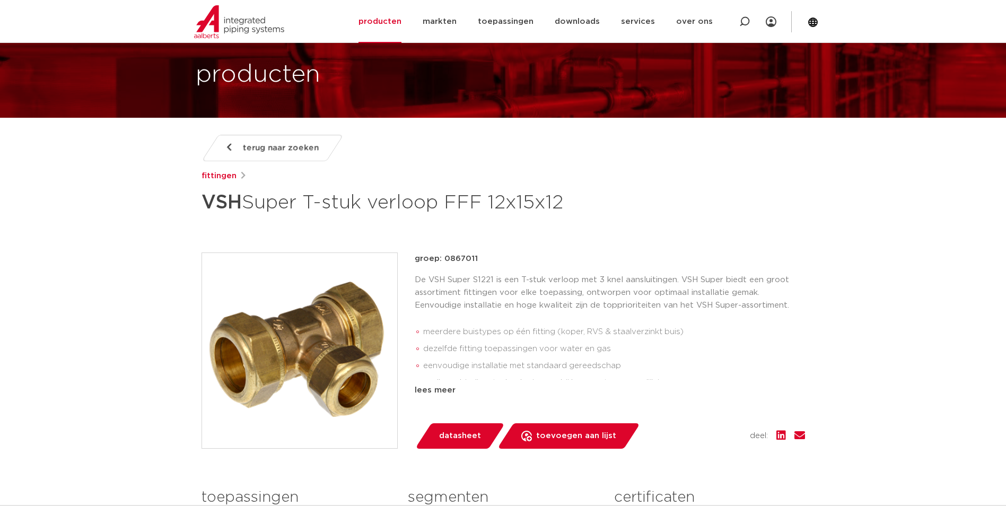
click at [331, 335] on img at bounding box center [299, 350] width 195 height 195
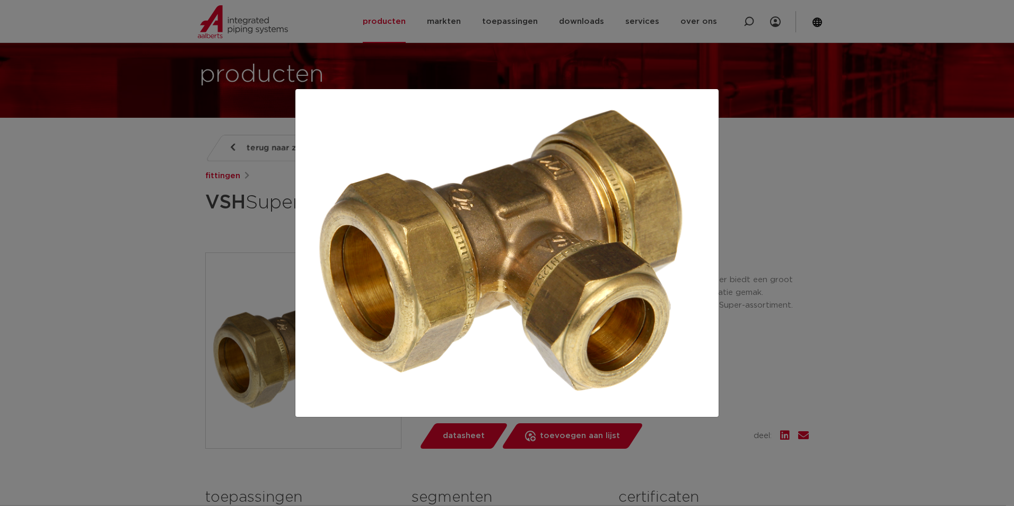
click at [240, 246] on div at bounding box center [507, 253] width 1014 height 506
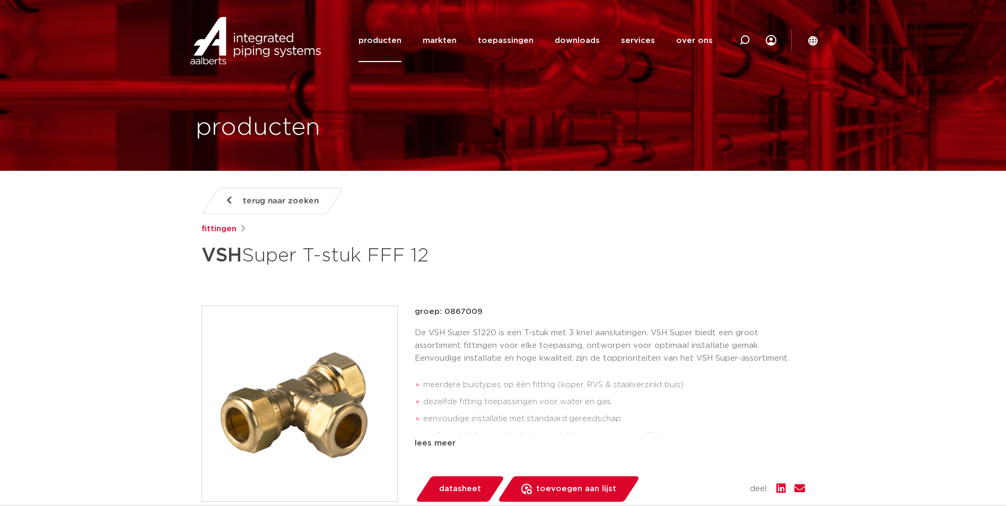
drag, startPoint x: 0, startPoint y: 0, endPoint x: 284, endPoint y: 387, distance: 480.1
click at [284, 387] on img at bounding box center [299, 403] width 195 height 195
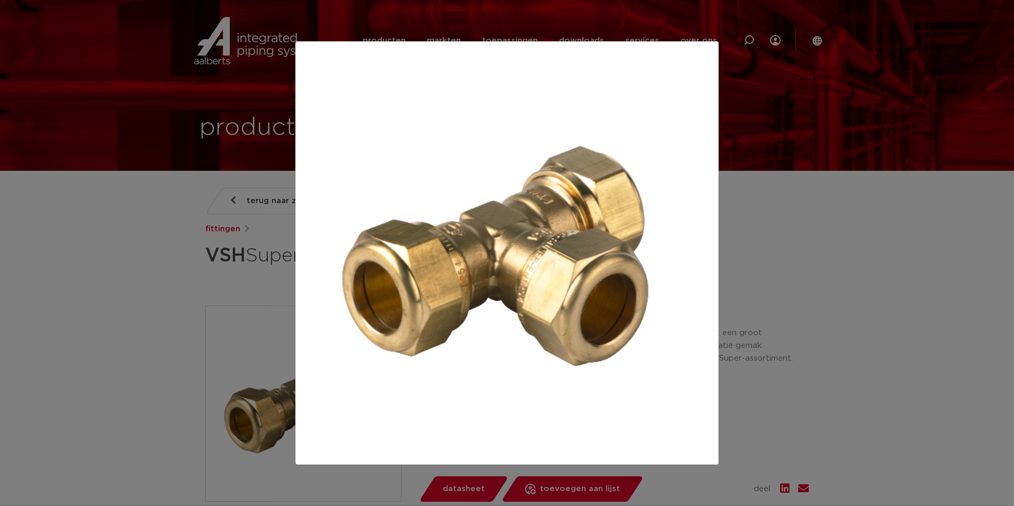
click at [140, 328] on div at bounding box center [507, 253] width 1014 height 506
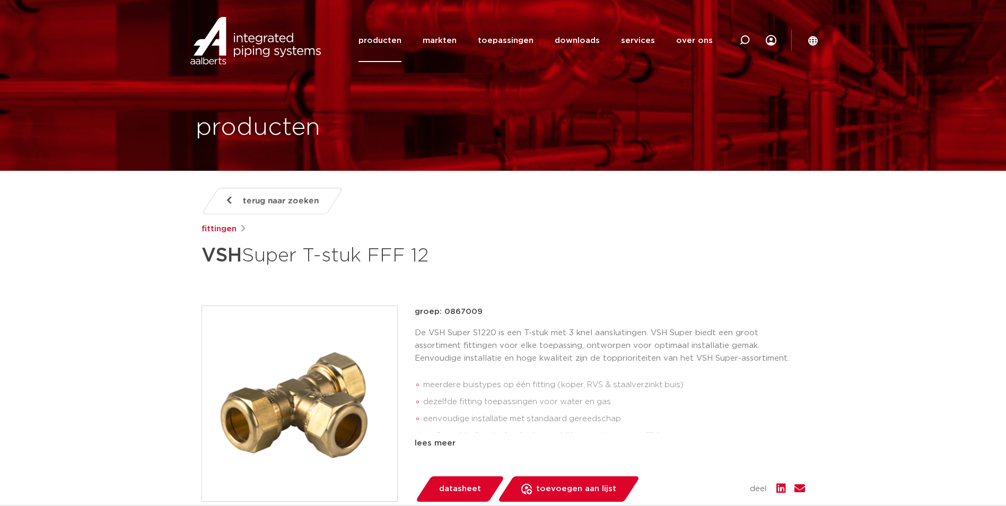
click at [319, 413] on img at bounding box center [299, 403] width 195 height 195
